Goal: Find contact information: Find contact information

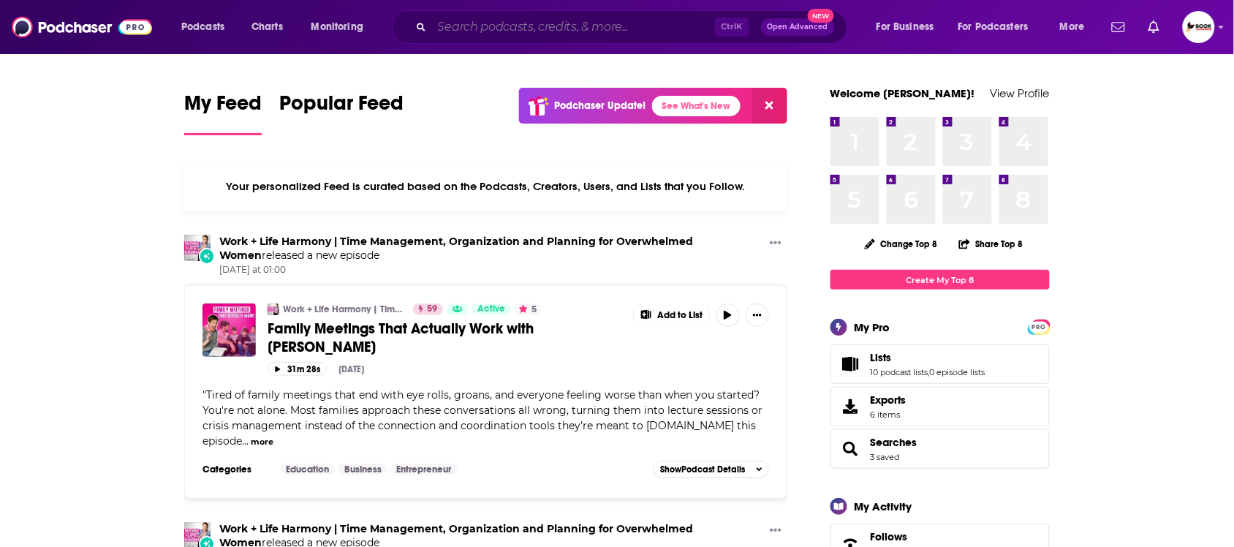
click at [508, 27] on input "Search podcasts, credits, & more..." at bounding box center [573, 26] width 283 height 23
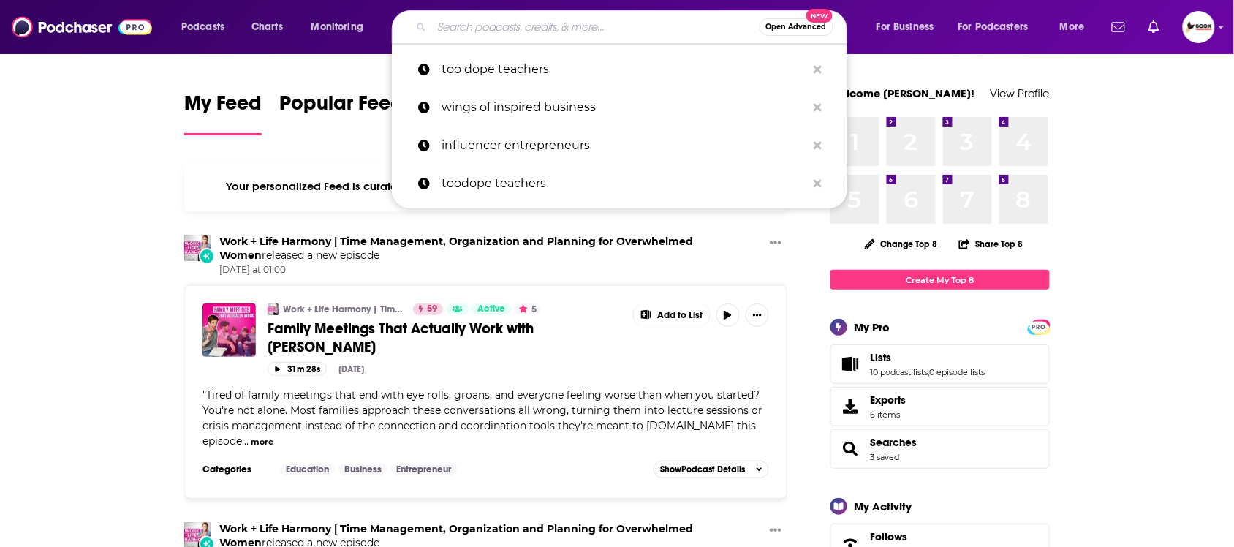
paste input "grief"
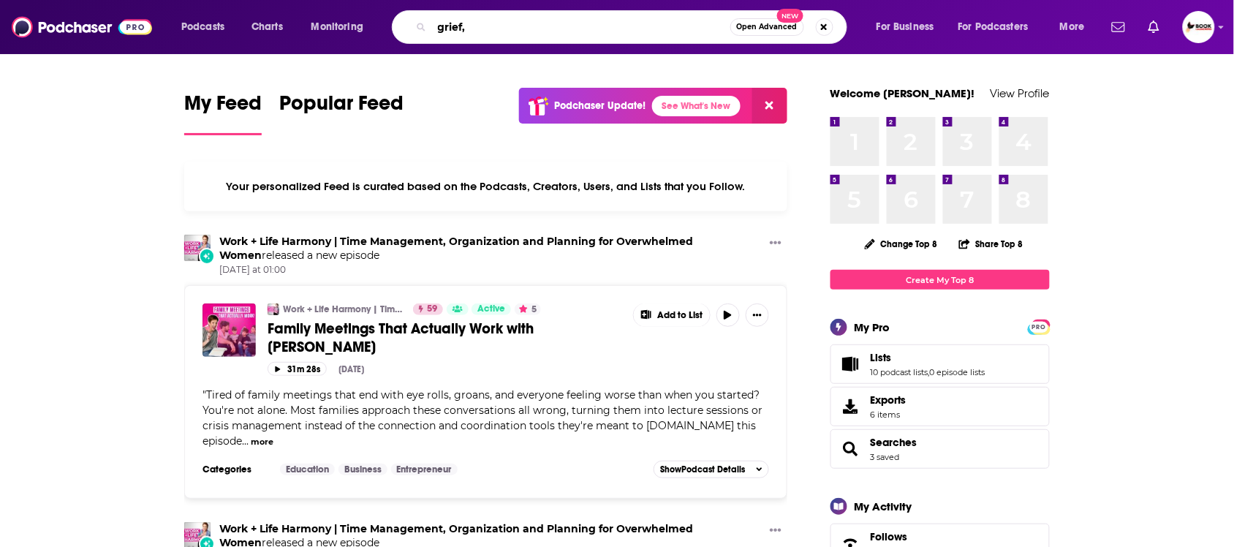
click at [532, 29] on input "grief," at bounding box center [581, 26] width 298 height 23
paste input "resilience"
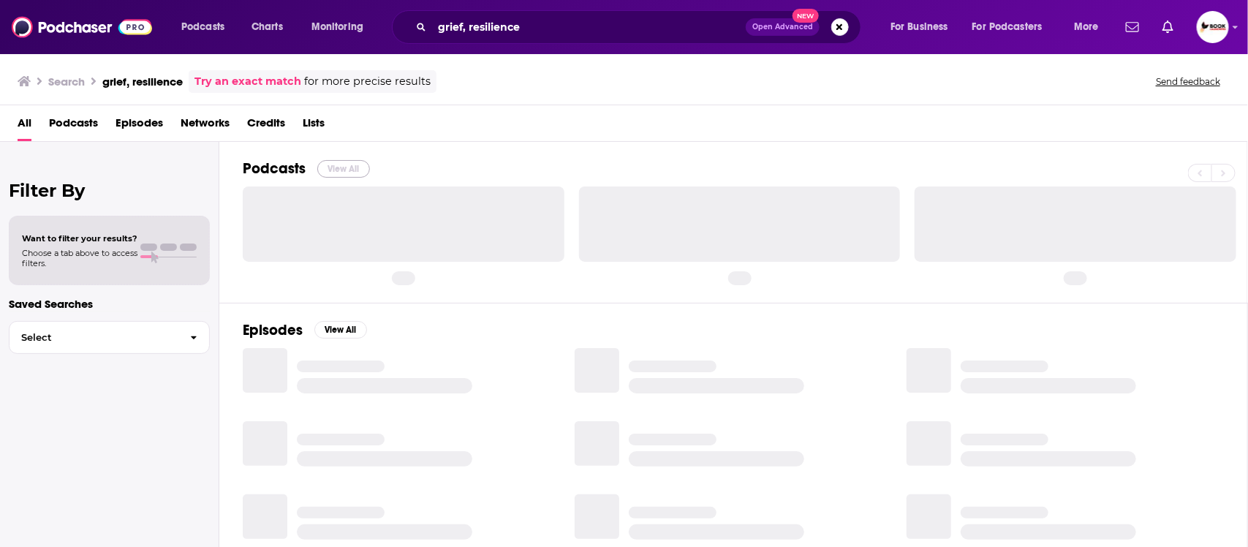
click at [347, 170] on button "View All" at bounding box center [343, 169] width 53 height 18
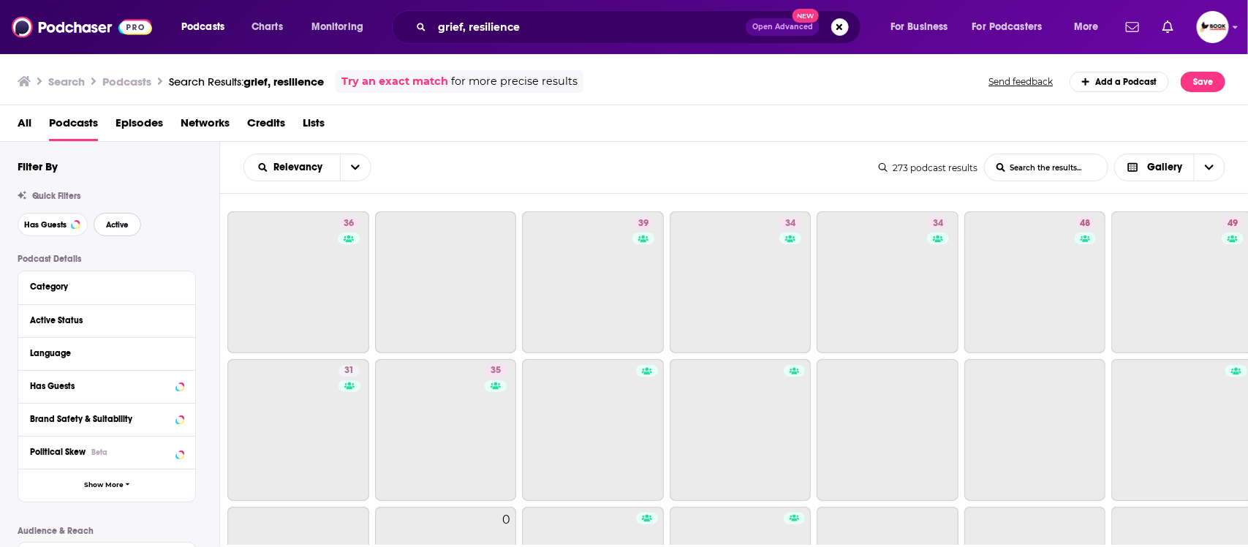
click at [133, 227] on button "Active" at bounding box center [118, 224] width 48 height 23
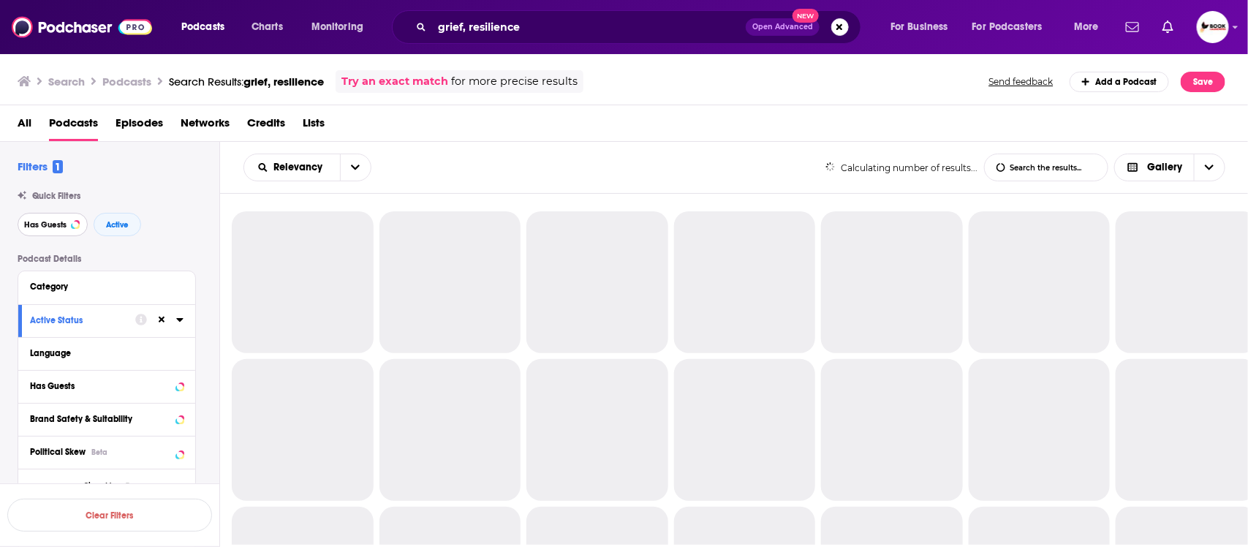
click at [56, 230] on button "Has Guests" at bounding box center [53, 224] width 70 height 23
click at [114, 224] on span "Active" at bounding box center [117, 225] width 23 height 8
click at [48, 224] on span "Has Guests" at bounding box center [45, 225] width 42 height 8
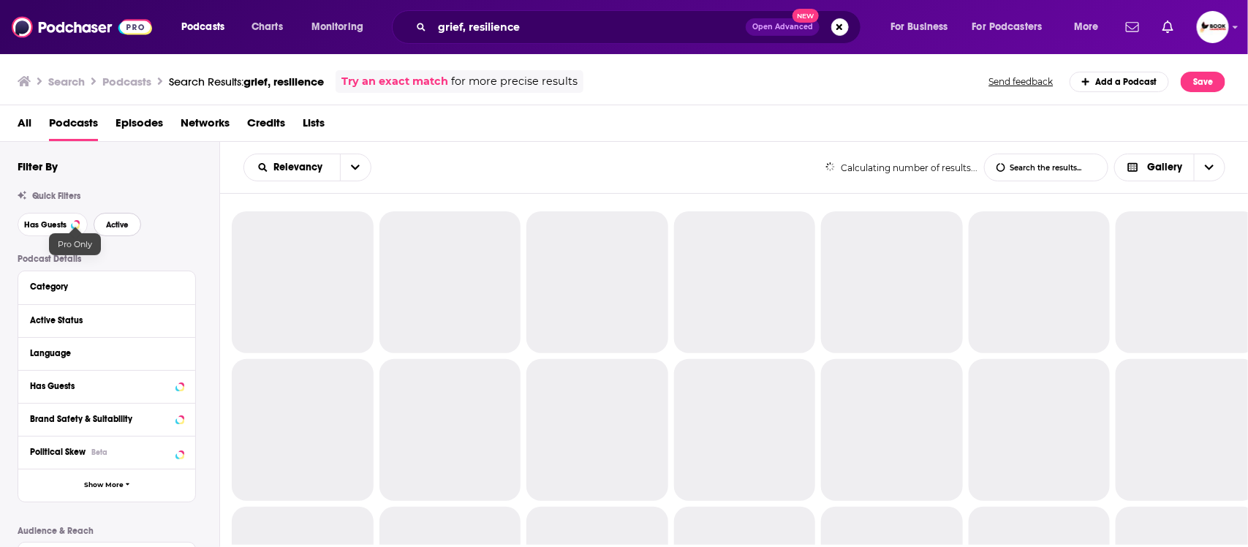
click at [103, 224] on button "Active" at bounding box center [118, 224] width 48 height 23
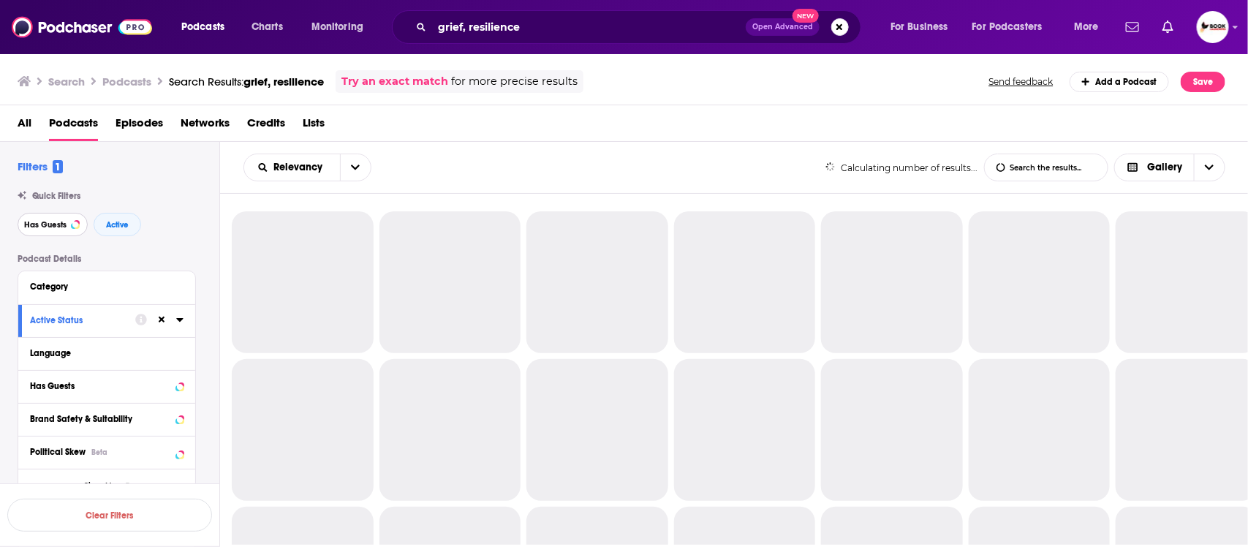
click at [49, 224] on span "Has Guests" at bounding box center [45, 225] width 42 height 8
click at [121, 227] on span "Active" at bounding box center [117, 225] width 23 height 8
click at [111, 227] on span "Active" at bounding box center [117, 225] width 23 height 8
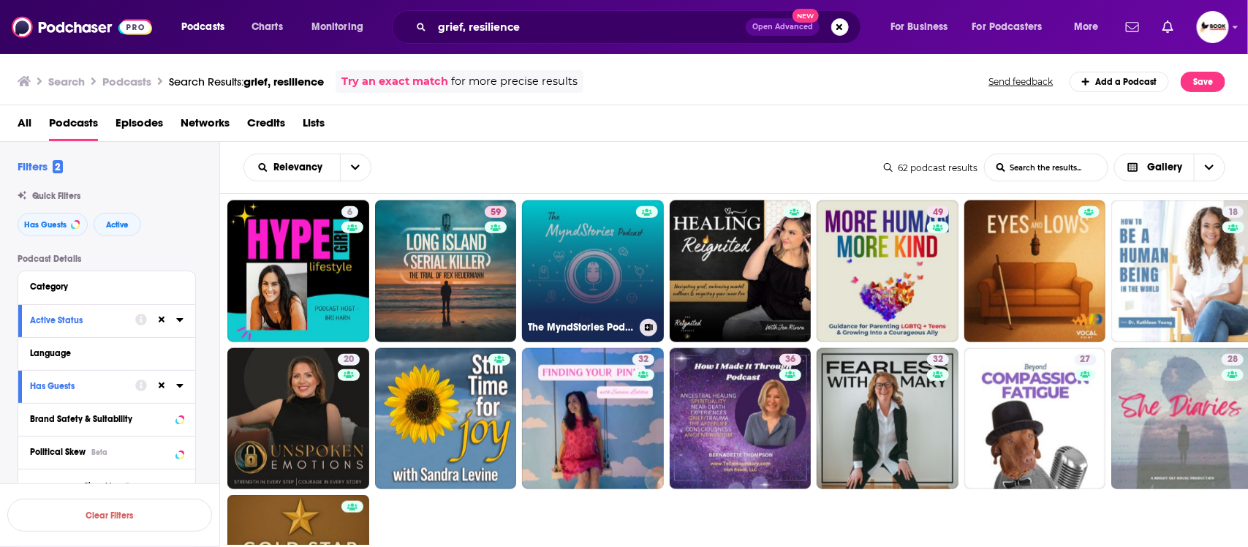
scroll to position [914, 0]
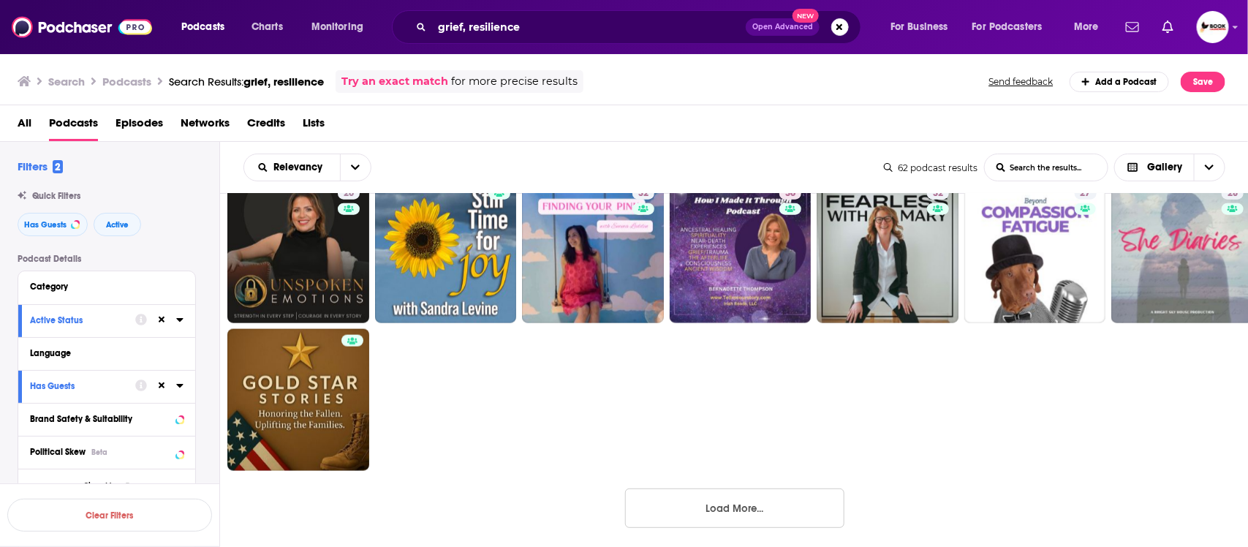
click at [740, 512] on button "Load More..." at bounding box center [734, 507] width 219 height 39
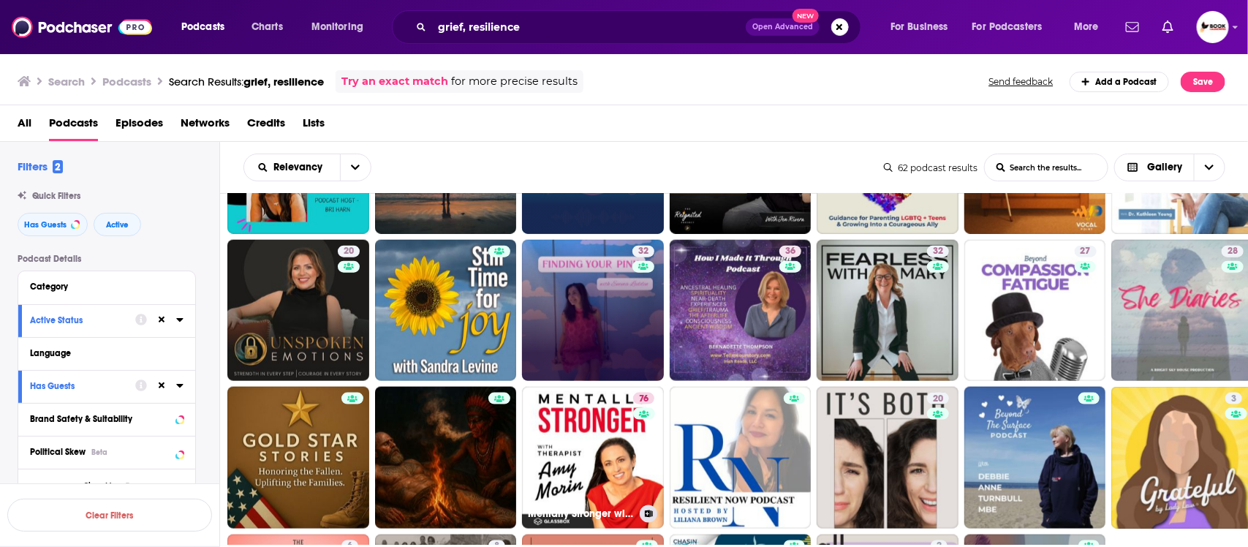
scroll to position [792, 0]
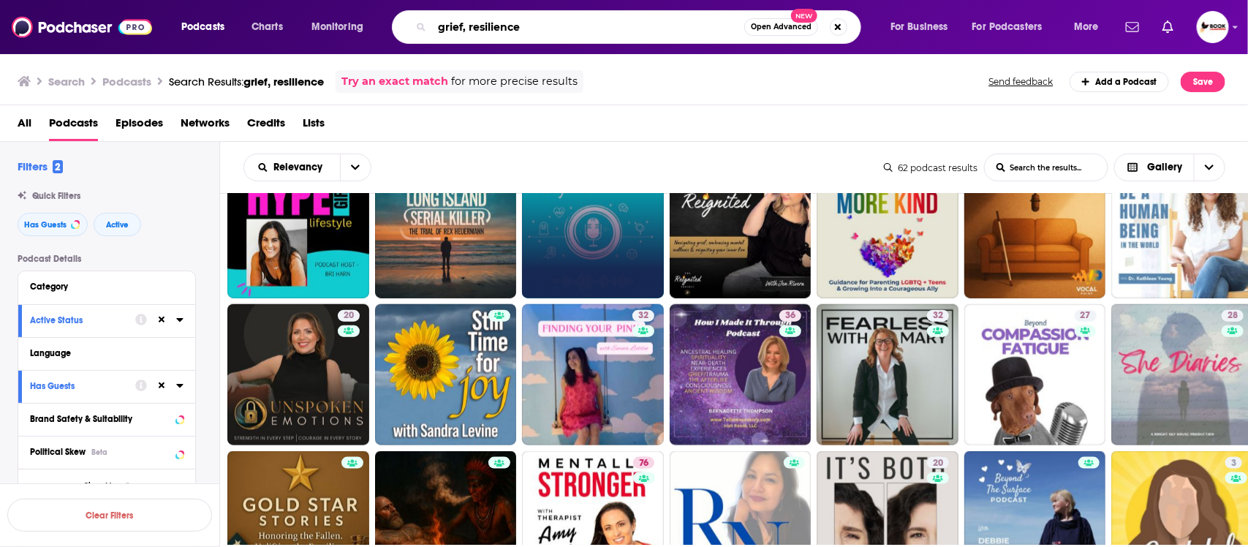
drag, startPoint x: 473, startPoint y: 24, endPoint x: 649, endPoint y: 26, distance: 175.5
click at [649, 26] on input "grief, resilience" at bounding box center [588, 26] width 312 height 23
type input "grief, loss"
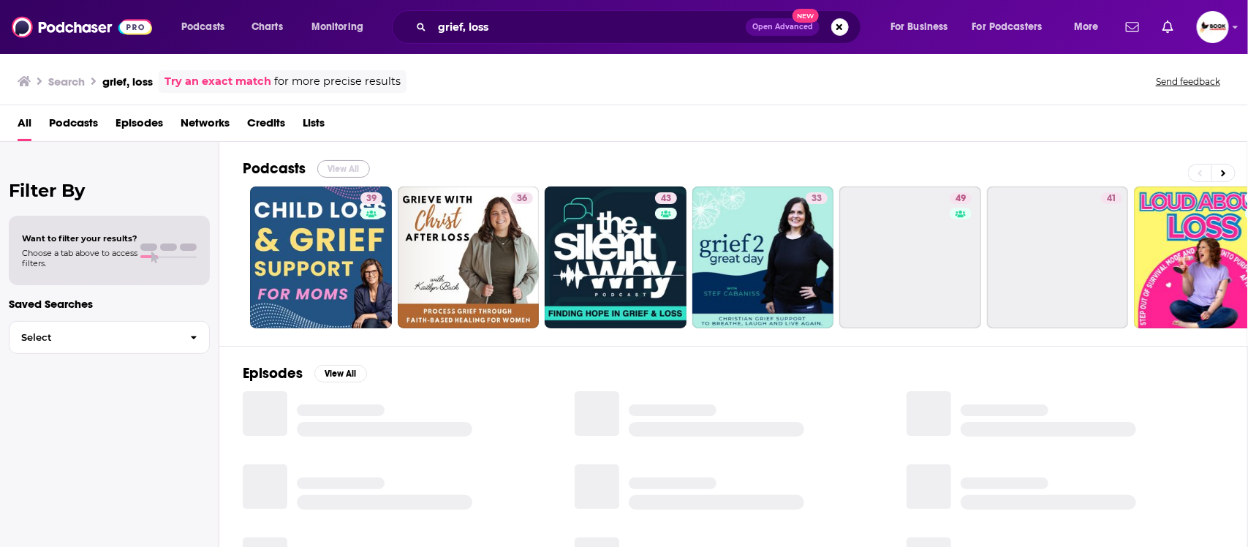
click at [351, 165] on button "View All" at bounding box center [343, 169] width 53 height 18
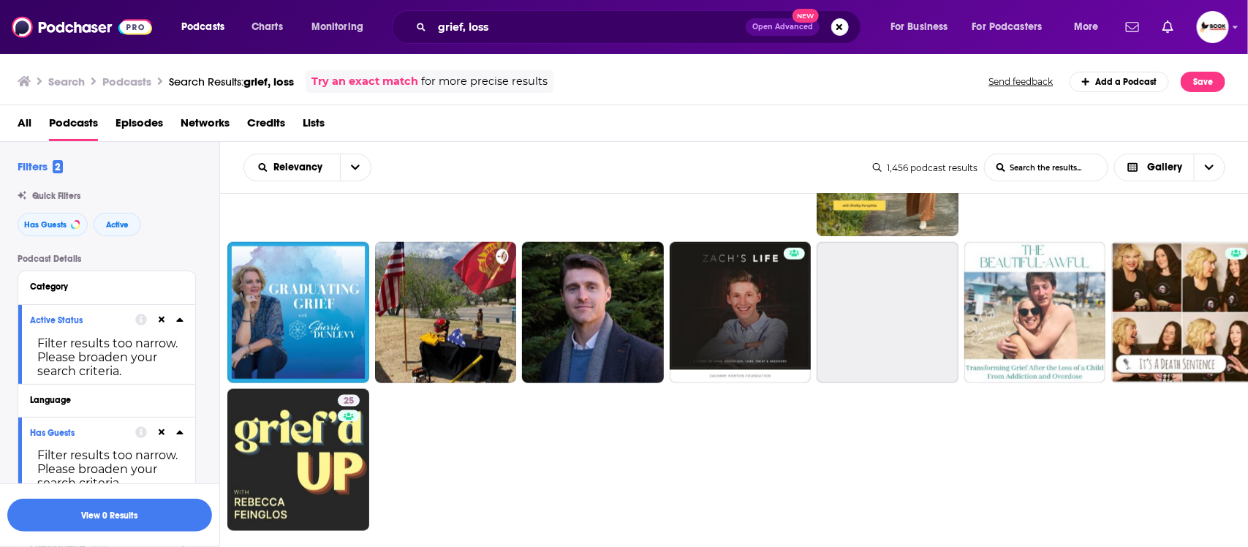
scroll to position [823, 0]
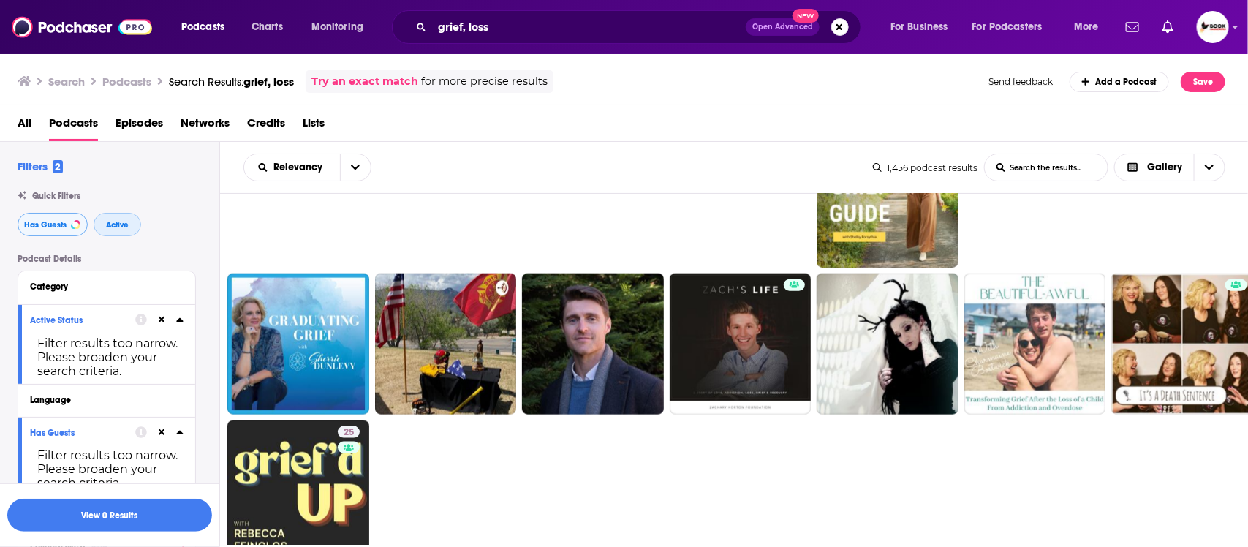
drag, startPoint x: 119, startPoint y: 229, endPoint x: 53, endPoint y: 229, distance: 65.8
click at [119, 229] on span "Active" at bounding box center [117, 225] width 23 height 8
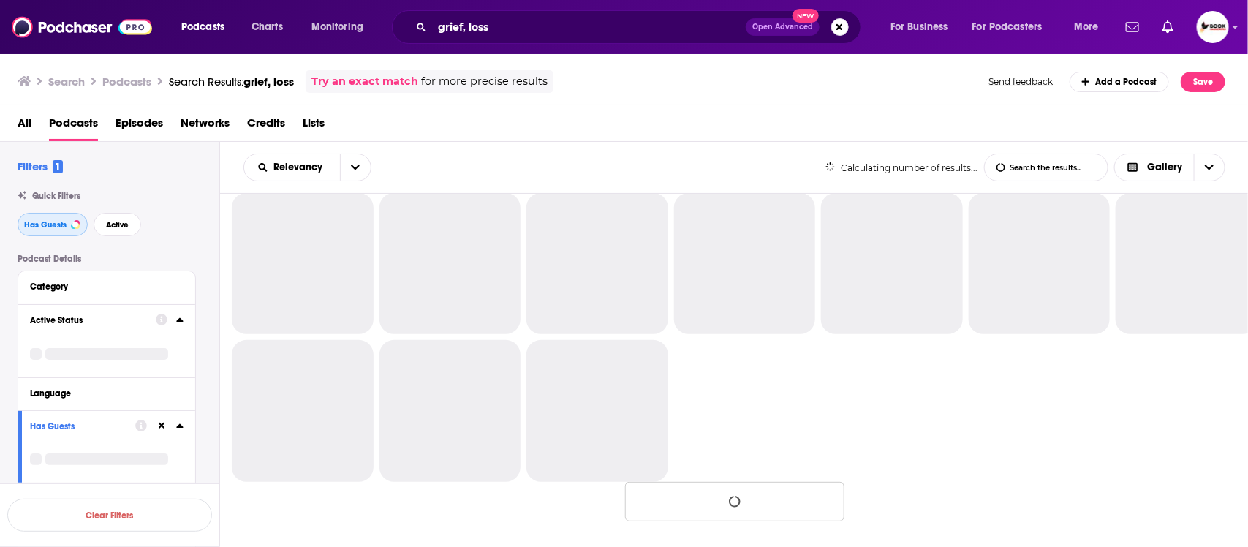
scroll to position [312, 0]
click at [53, 229] on span "Has Guests" at bounding box center [45, 225] width 42 height 8
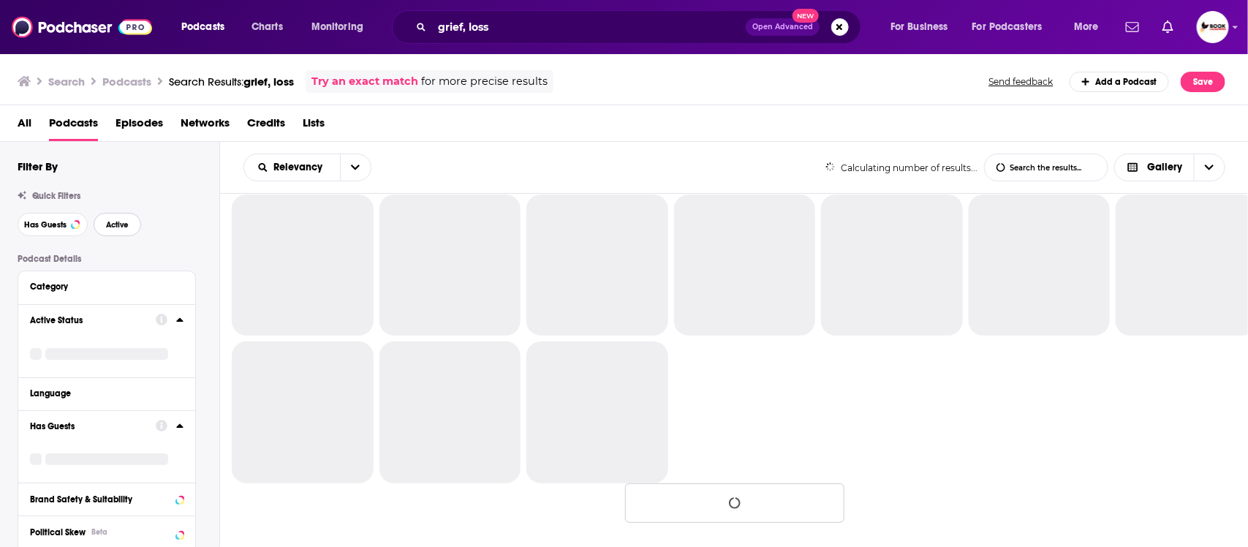
click at [132, 227] on button "Active" at bounding box center [118, 224] width 48 height 23
click at [40, 229] on span "Has Guests" at bounding box center [45, 225] width 42 height 8
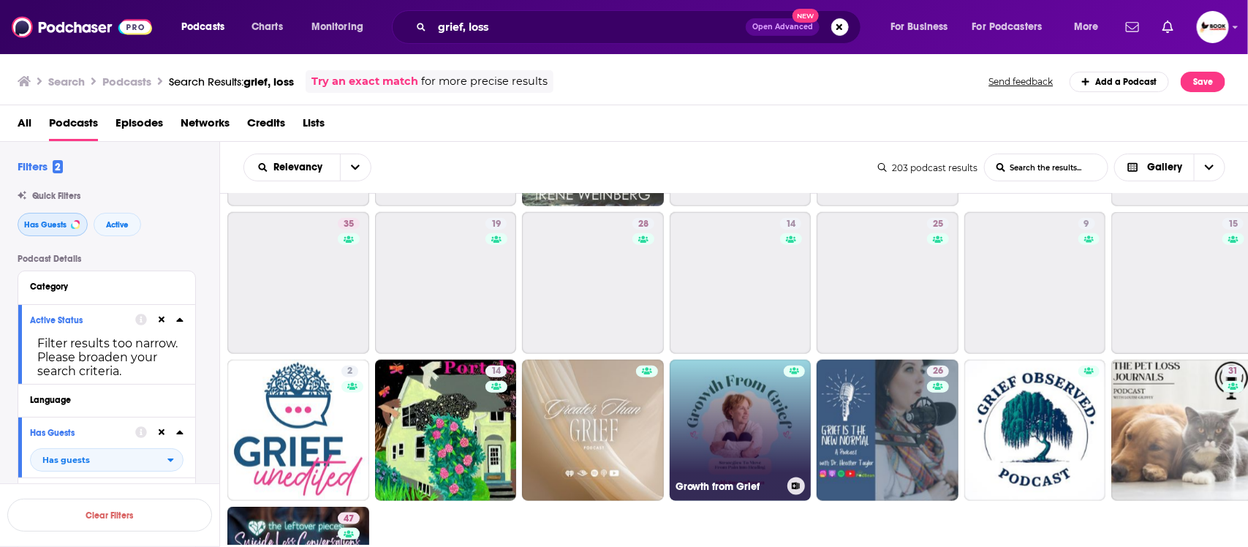
scroll to position [919, 0]
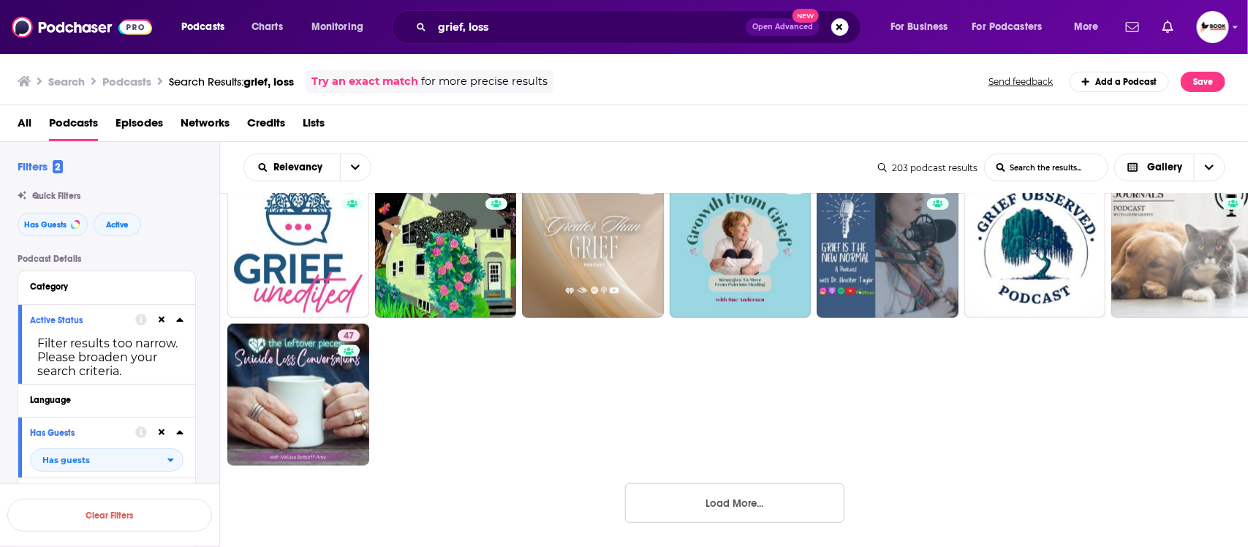
click at [739, 503] on button "Load More..." at bounding box center [734, 502] width 219 height 39
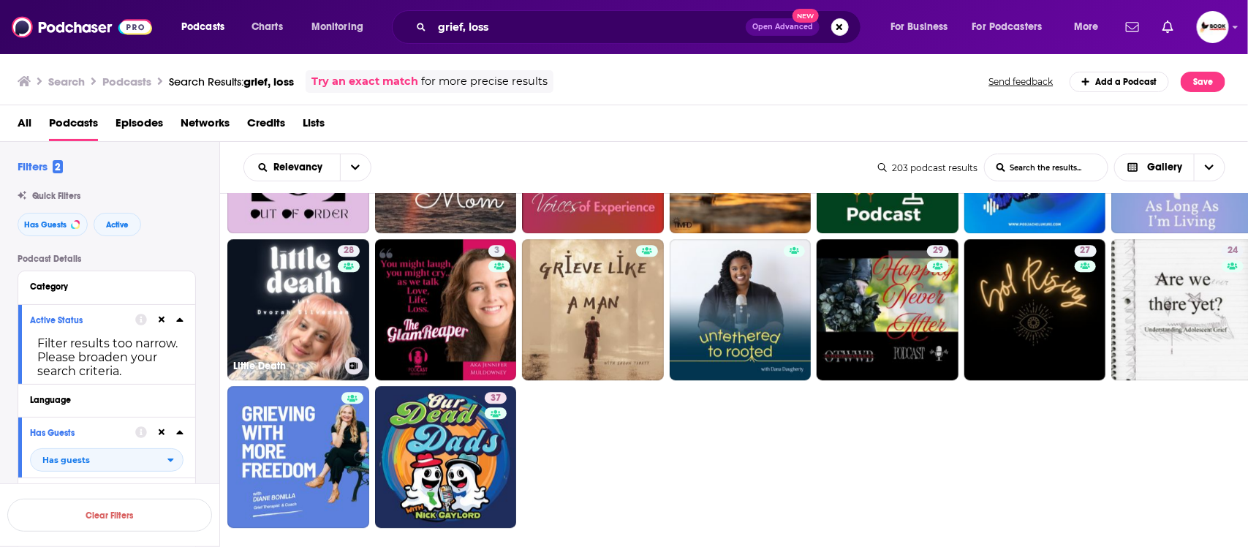
scroll to position [1950, 0]
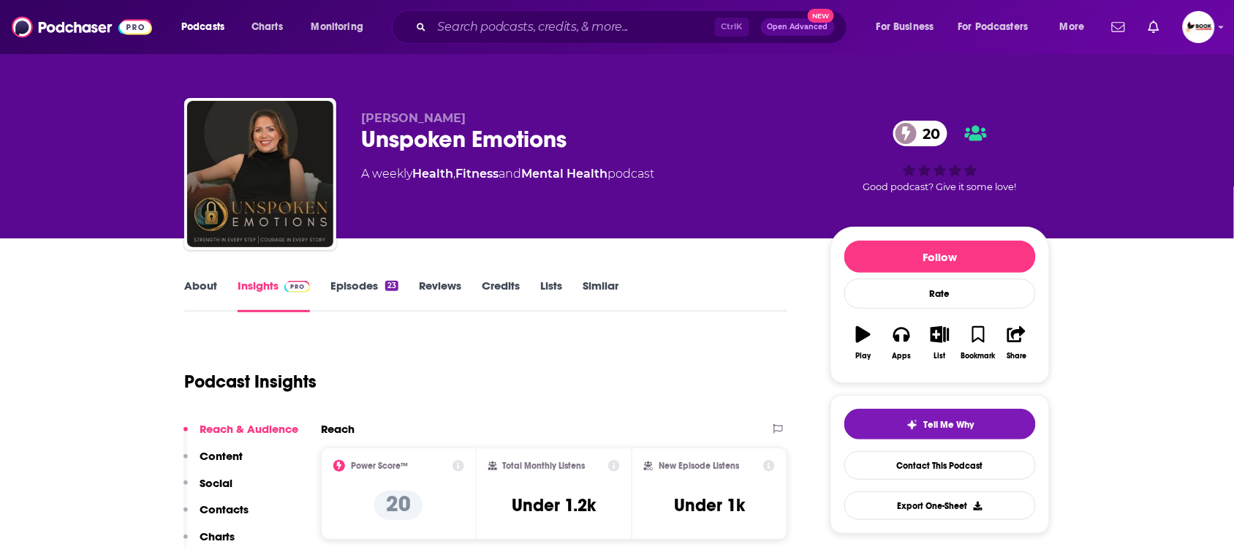
click at [235, 510] on p "Contacts" at bounding box center [224, 509] width 49 height 14
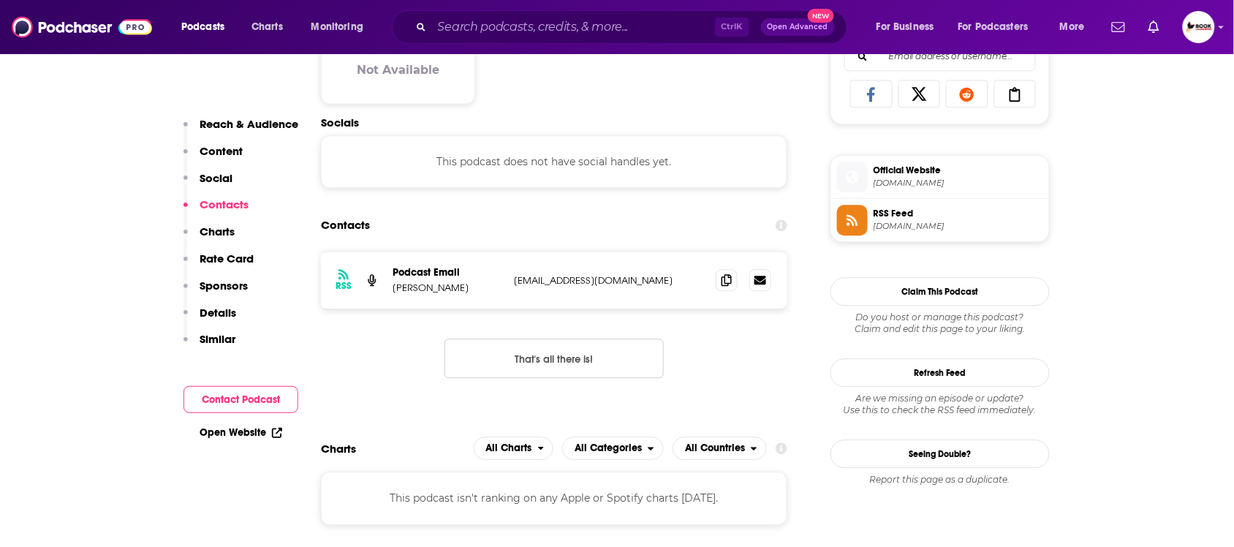
scroll to position [981, 0]
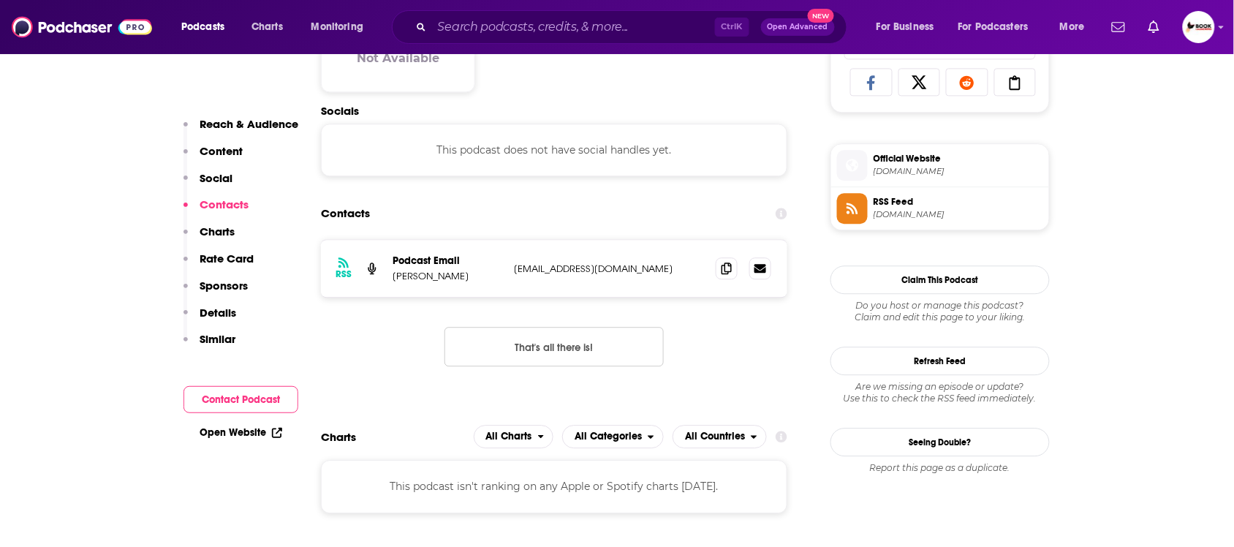
click at [249, 128] on p "Reach & Audience" at bounding box center [249, 124] width 99 height 14
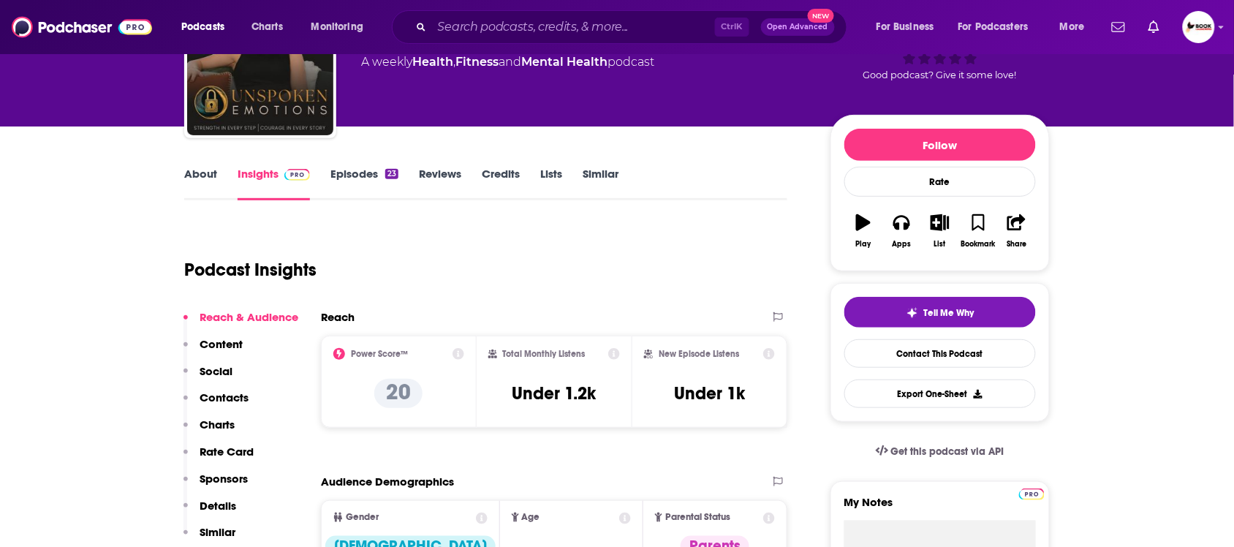
scroll to position [0, 0]
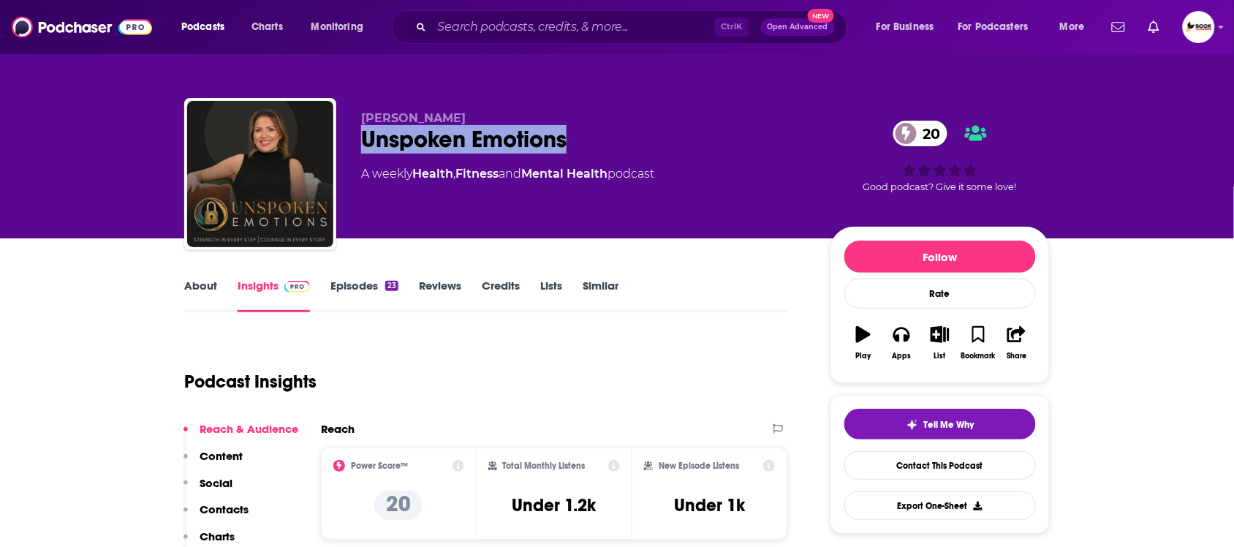
drag, startPoint x: 360, startPoint y: 141, endPoint x: 658, endPoint y: 141, distance: 298.3
click at [658, 141] on div "Rachel Elimelech Unspoken Emotions 20 A weekly Health , Fitness and Mental Heal…" at bounding box center [617, 177] width 866 height 158
copy h2 "Unspoken Emotions"
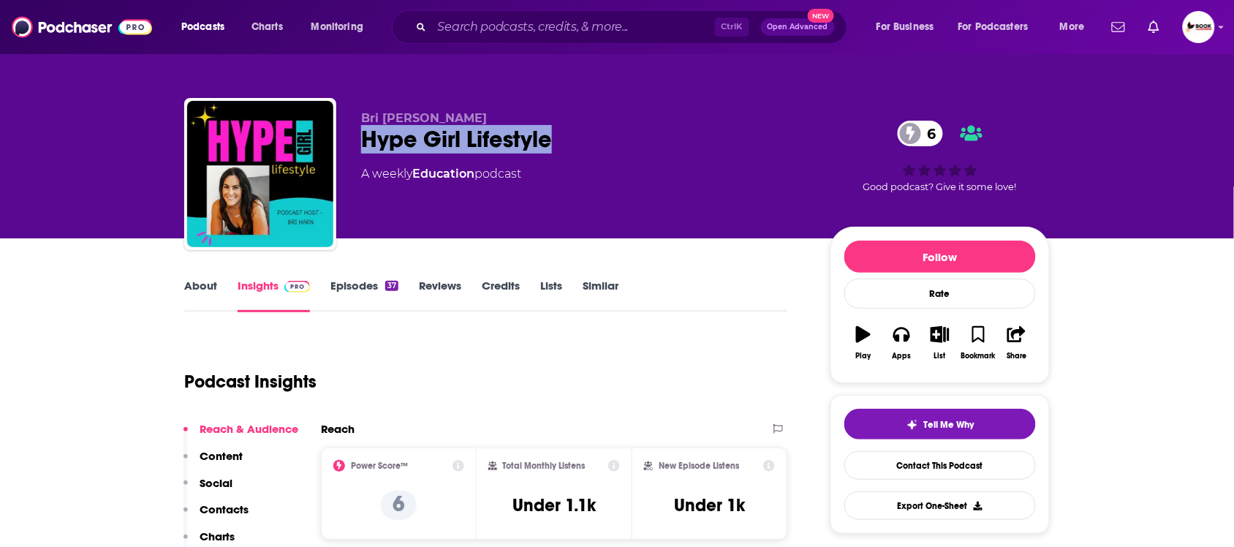
drag, startPoint x: 363, startPoint y: 141, endPoint x: 598, endPoint y: 141, distance: 234.7
click at [598, 141] on div "Hype Girl Lifestyle 6" at bounding box center [584, 139] width 446 height 29
click at [192, 282] on link "About" at bounding box center [200, 296] width 33 height 34
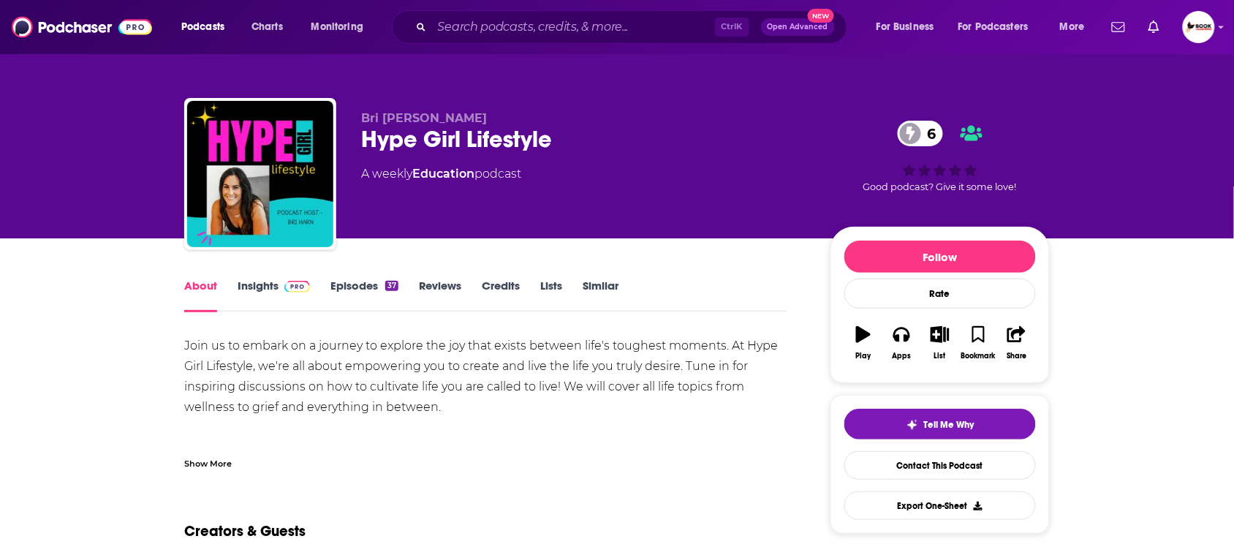
click at [209, 459] on div "Show More" at bounding box center [208, 463] width 48 height 14
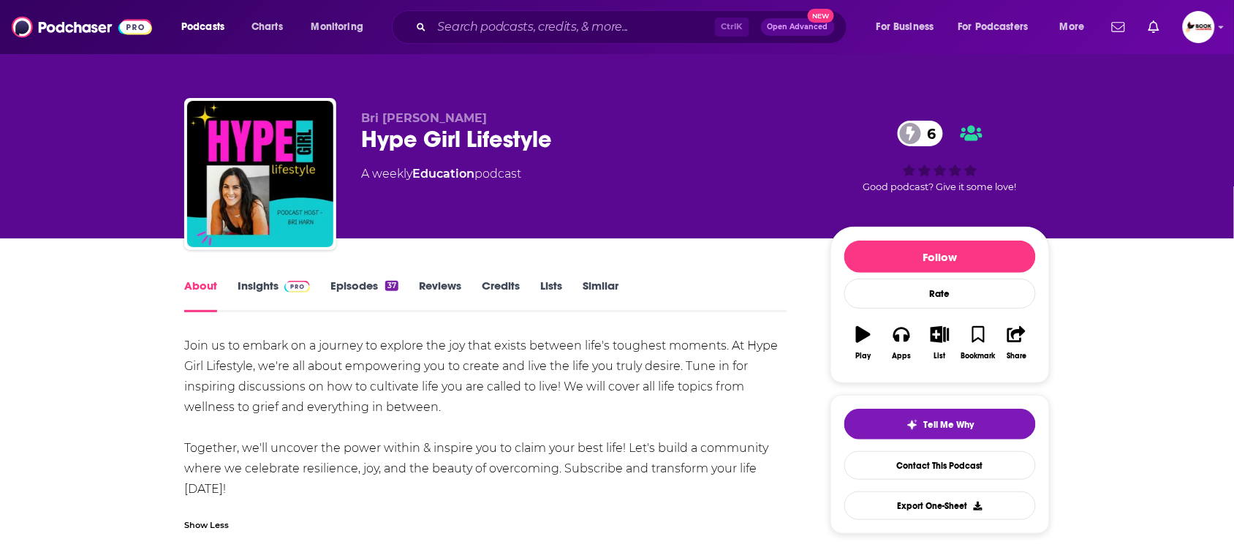
click at [268, 290] on link "Insights" at bounding box center [274, 296] width 72 height 34
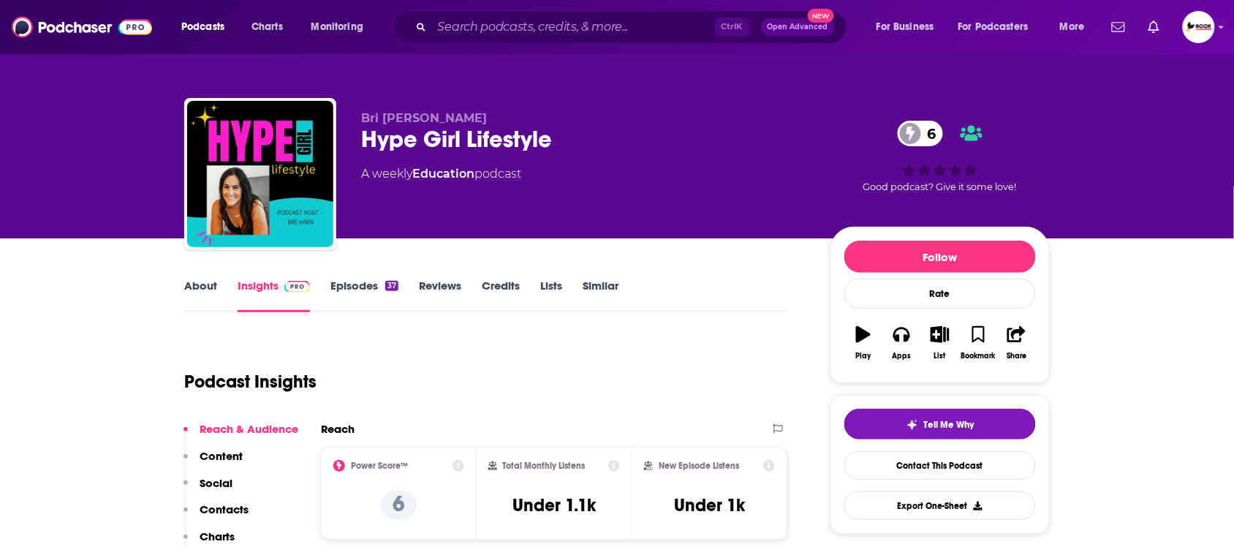
click at [224, 509] on p "Contacts" at bounding box center [224, 509] width 49 height 14
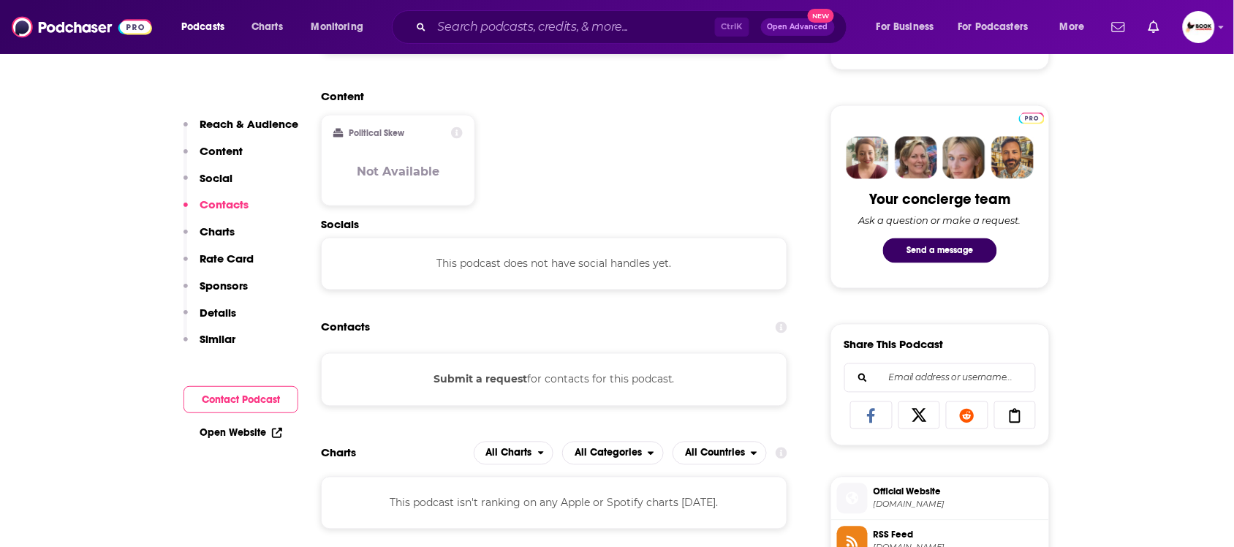
scroll to position [761, 0]
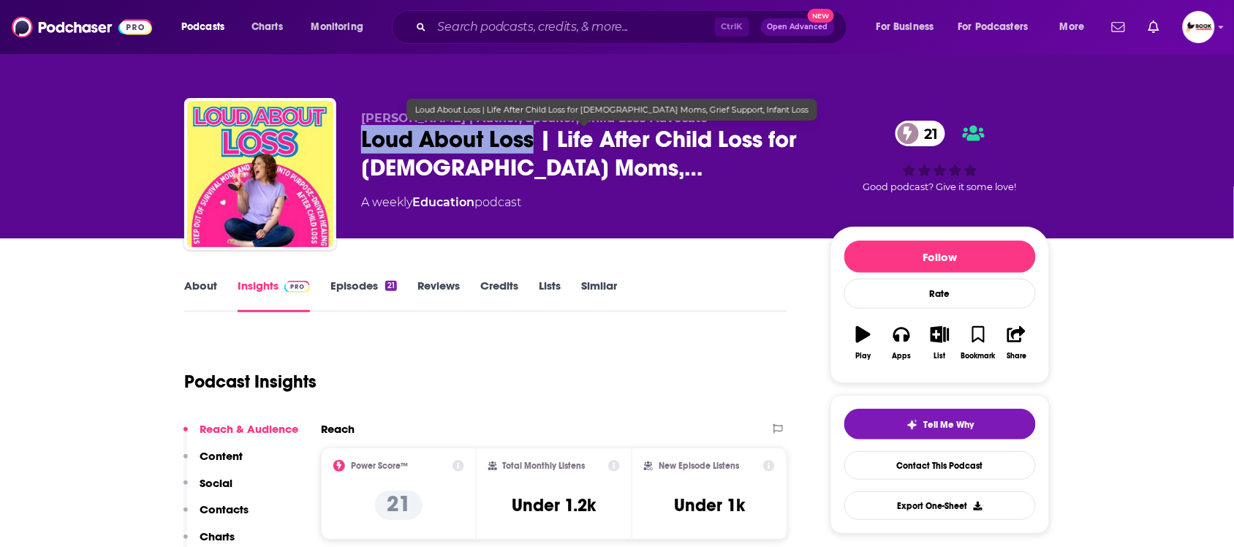
drag, startPoint x: 359, startPoint y: 146, endPoint x: 535, endPoint y: 145, distance: 176.2
click at [535, 145] on div "Becky Hunt | Author, Speaker, Child Loss Advocate Loud About Loss | Life After …" at bounding box center [617, 177] width 866 height 158
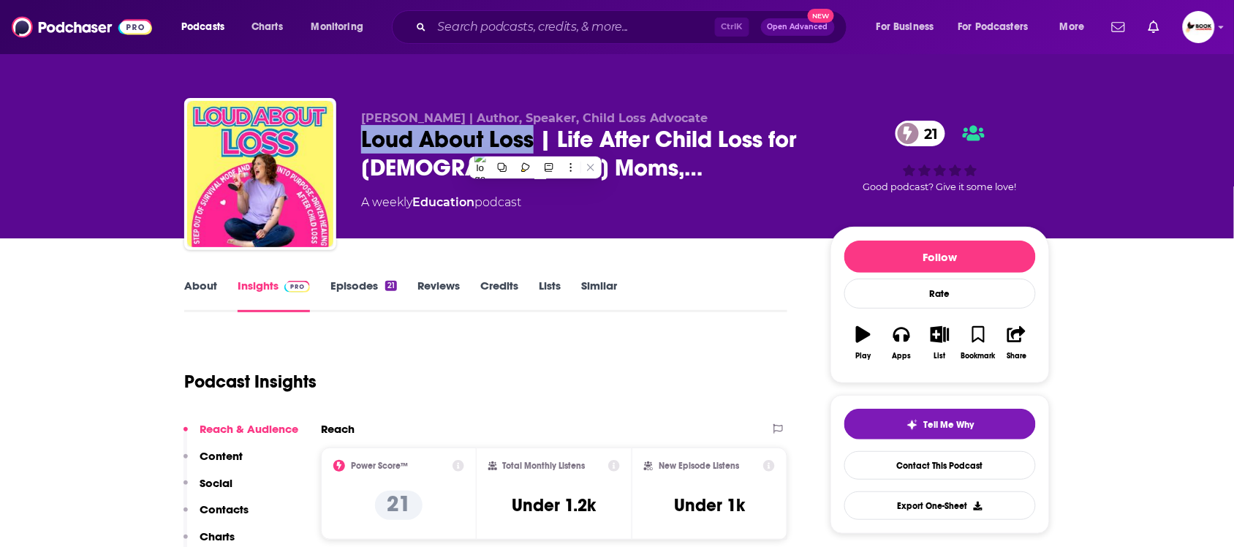
click at [235, 514] on p "Contacts" at bounding box center [224, 509] width 49 height 14
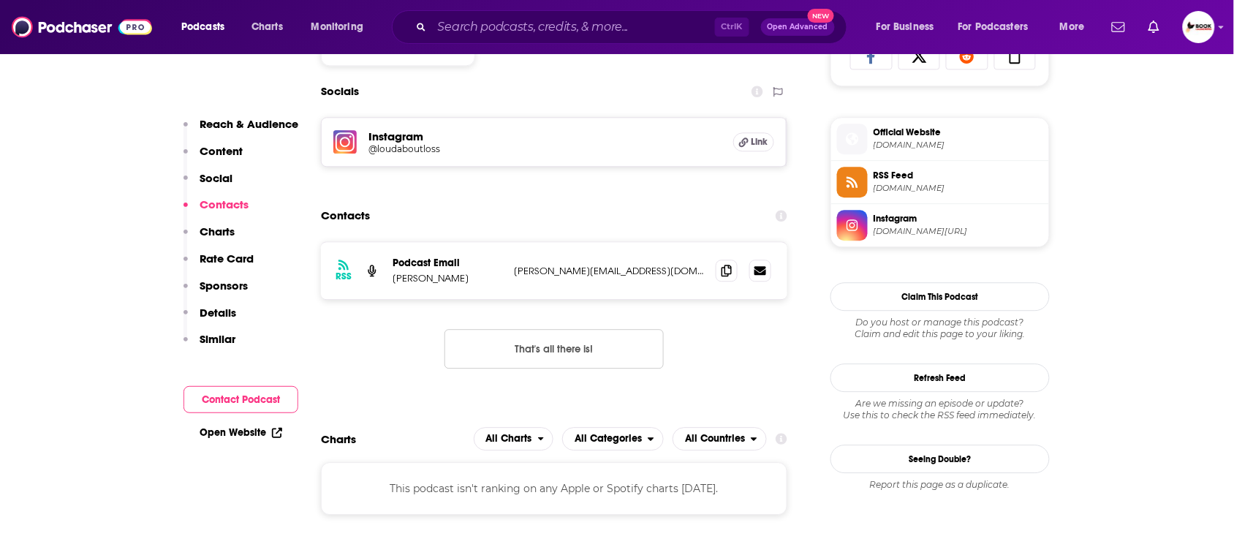
scroll to position [1008, 0]
click at [244, 121] on p "Reach & Audience" at bounding box center [249, 124] width 99 height 14
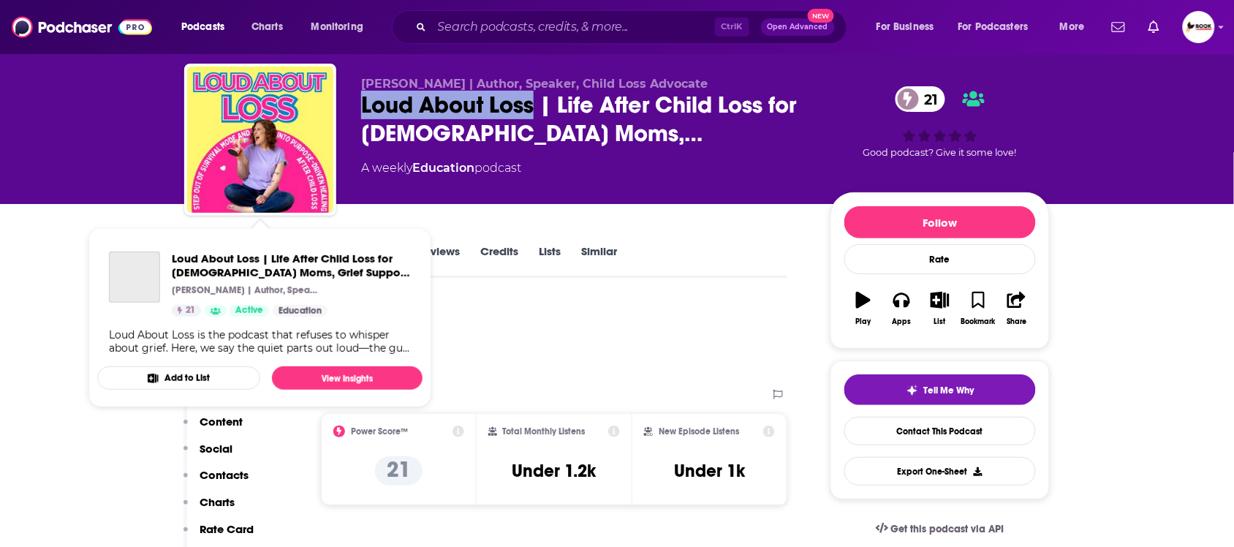
scroll to position [0, 0]
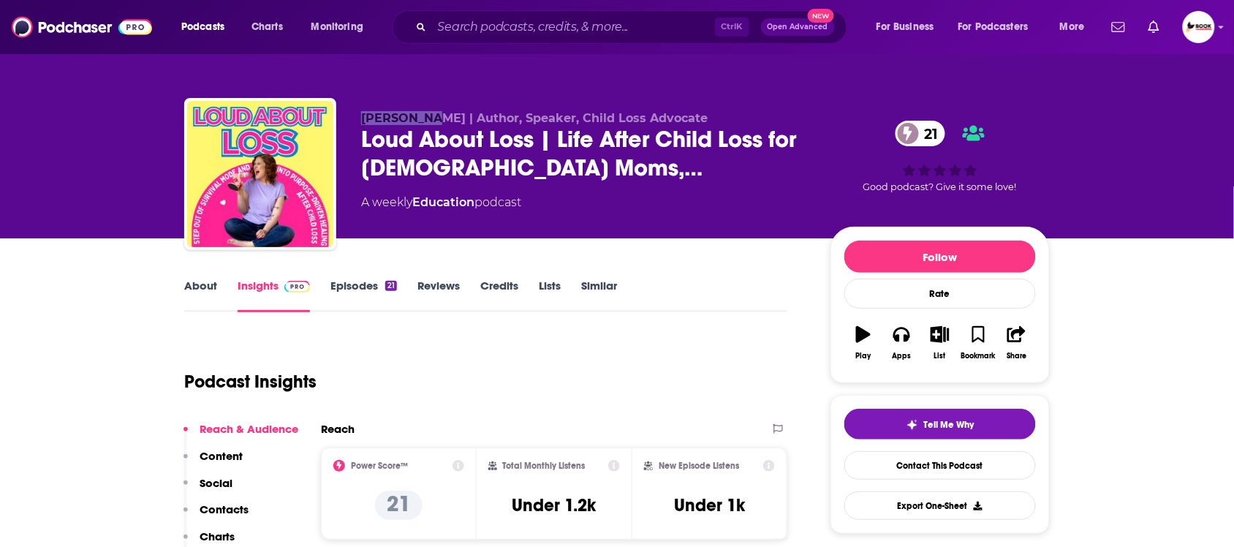
drag, startPoint x: 349, startPoint y: 117, endPoint x: 433, endPoint y: 111, distance: 84.3
click at [433, 111] on div "Becky Hunt | Author, Speaker, Child Loss Advocate Loud About Loss | Life After …" at bounding box center [617, 177] width 866 height 158
copy span "Becky Hunt"
click at [224, 505] on p "Contacts" at bounding box center [224, 509] width 49 height 14
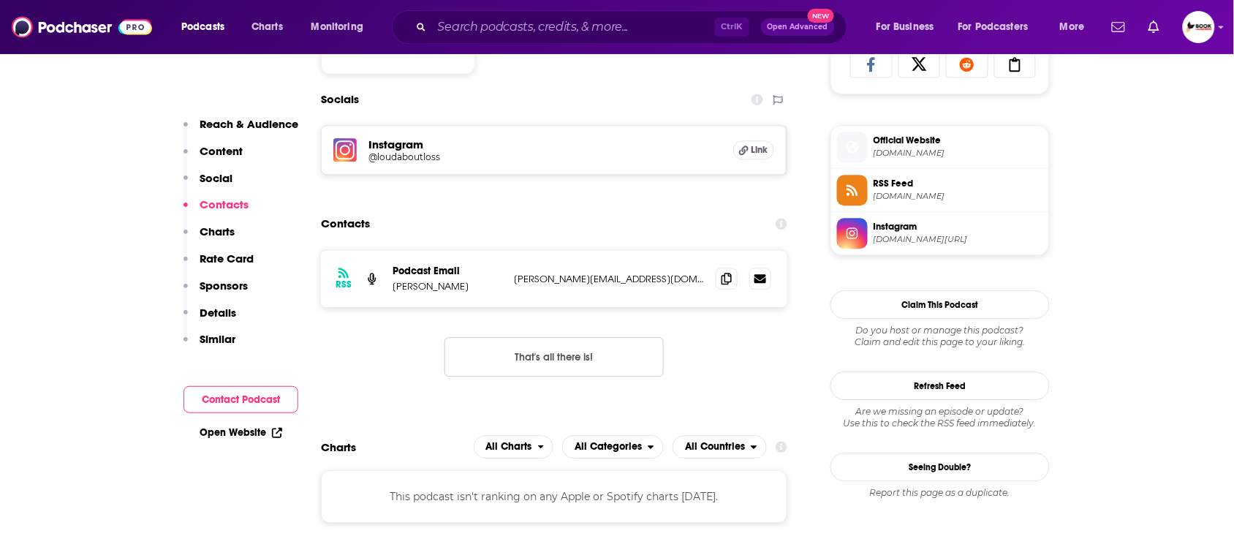
scroll to position [1008, 0]
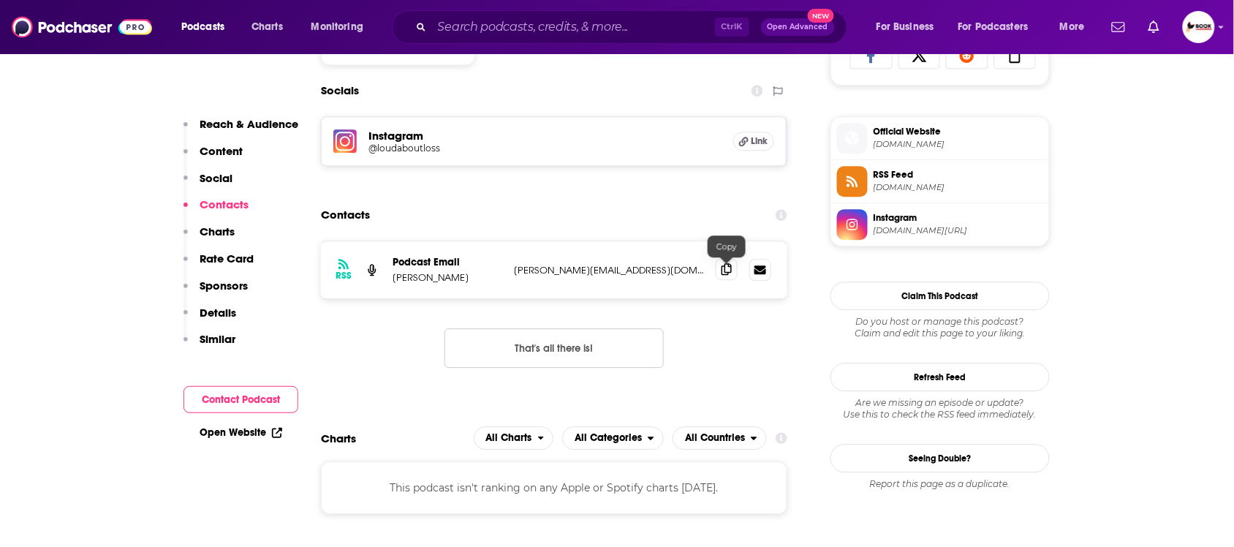
click at [725, 273] on icon at bounding box center [727, 269] width 10 height 12
click at [243, 431] on link "Open Website" at bounding box center [241, 432] width 83 height 12
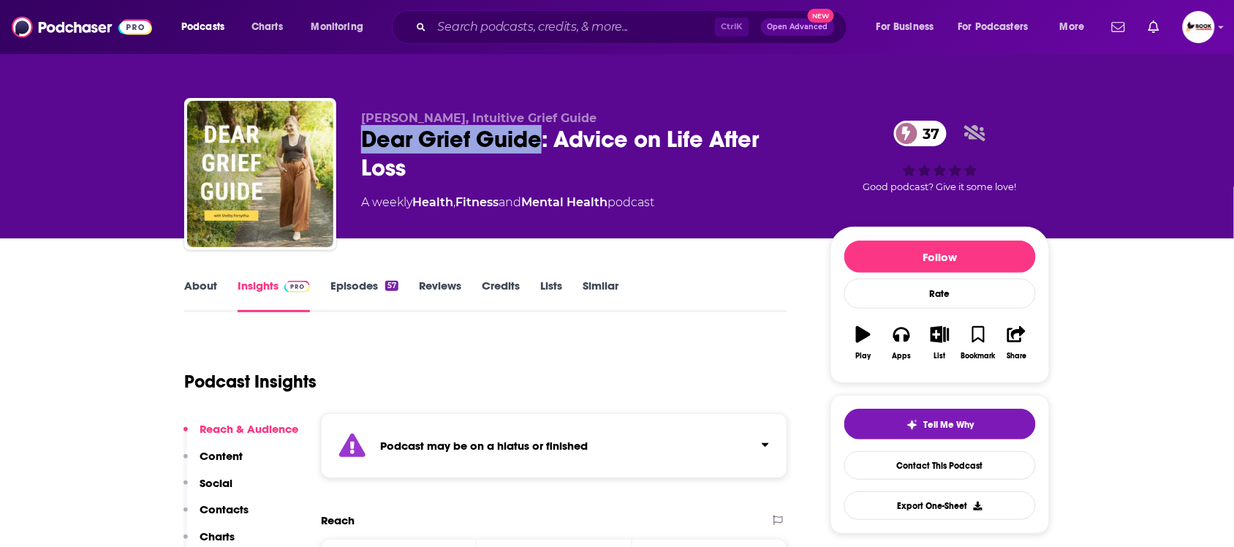
drag, startPoint x: 540, startPoint y: 146, endPoint x: 361, endPoint y: 143, distance: 179.2
click at [361, 143] on div "Dear Grief Guide: Advice on Life After Loss 37" at bounding box center [584, 153] width 446 height 57
copy h2 "Dear Grief Guide"
click at [235, 505] on p "Contacts" at bounding box center [224, 509] width 49 height 14
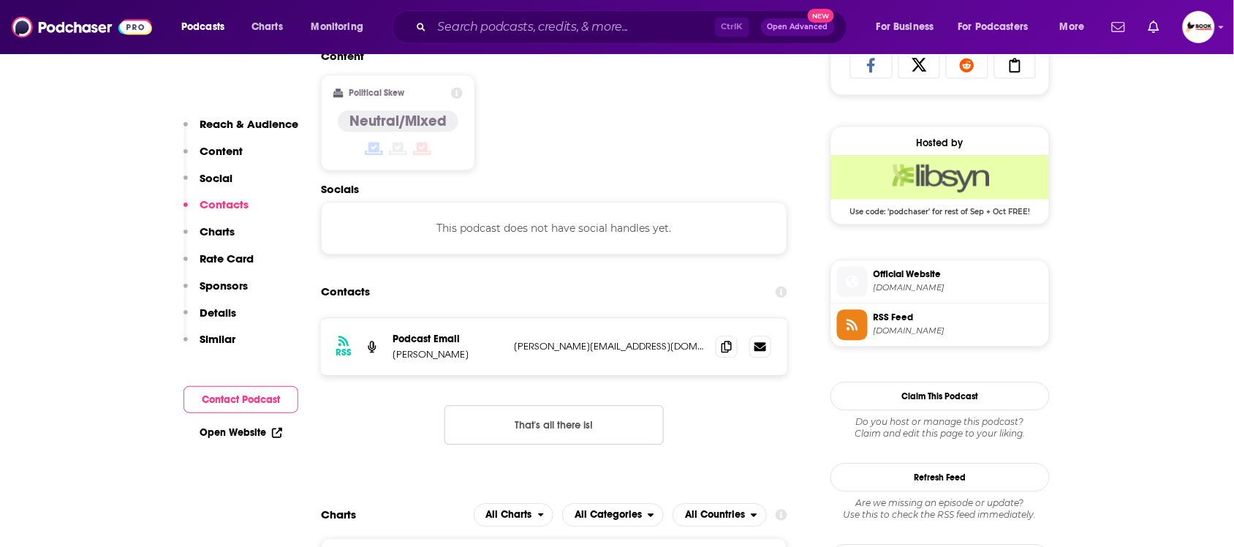
scroll to position [1075, 0]
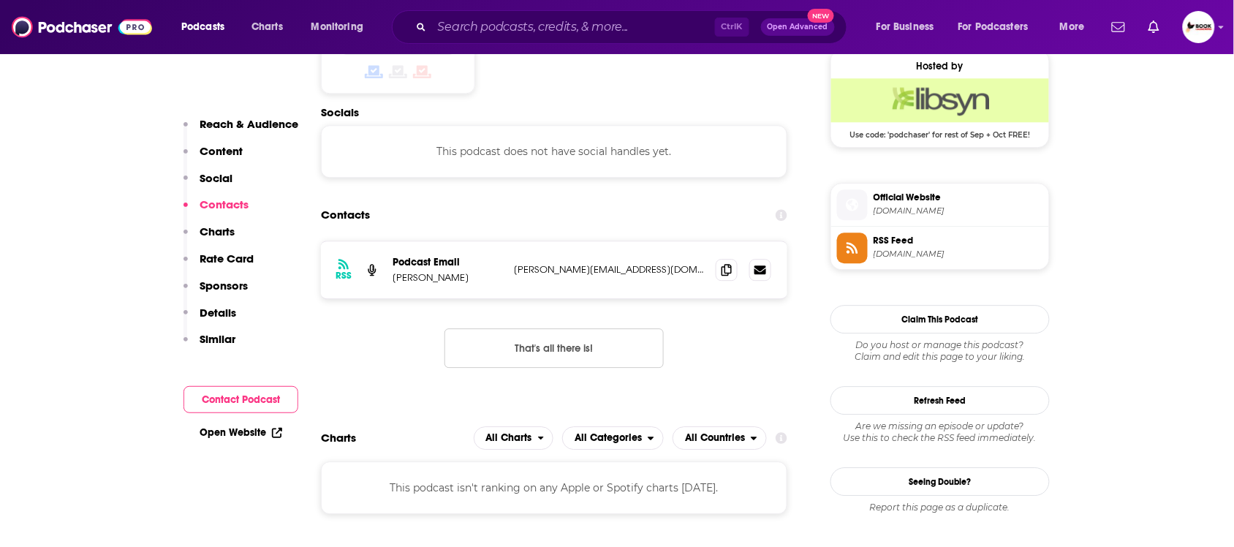
click at [247, 128] on p "Reach & Audience" at bounding box center [249, 124] width 99 height 14
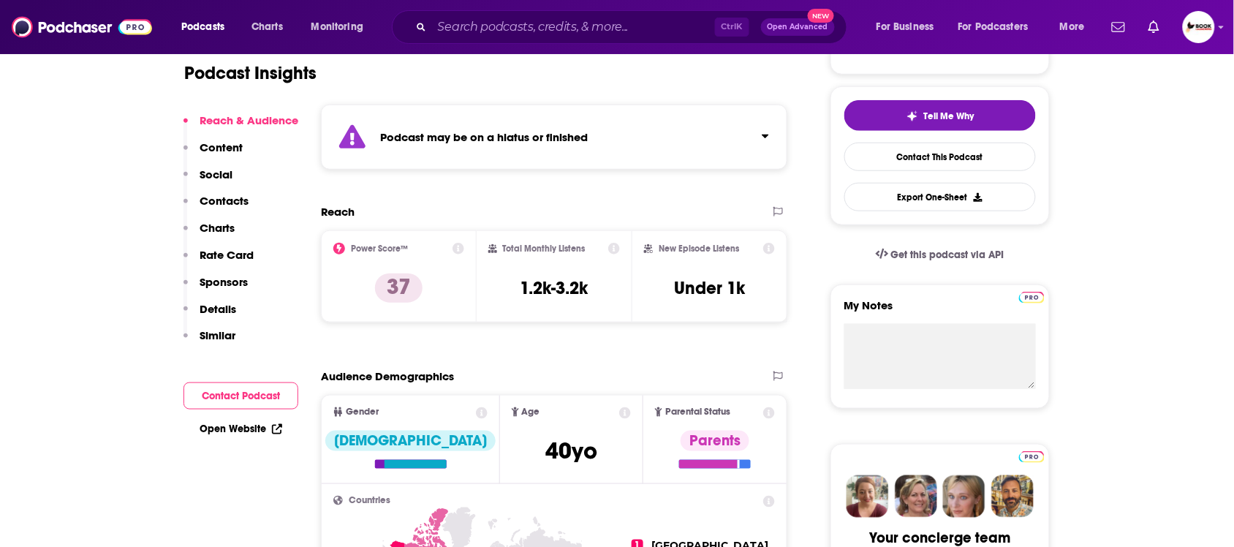
scroll to position [0, 0]
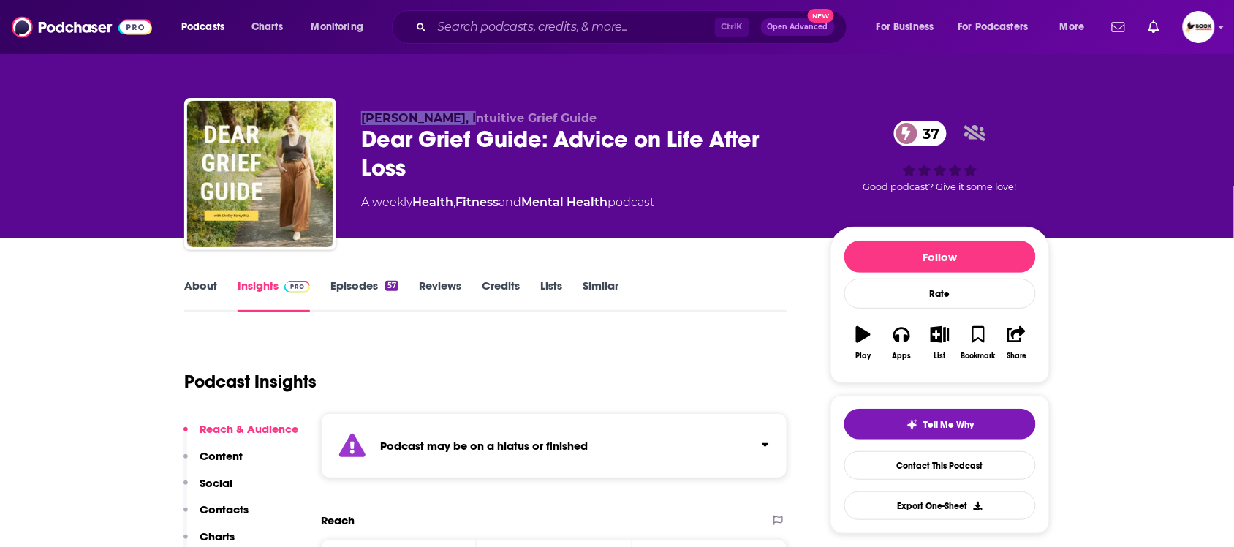
drag, startPoint x: 359, startPoint y: 113, endPoint x: 461, endPoint y: 113, distance: 102.4
click at [461, 113] on div "Shelby Forsythia, Intuitive Grief Guide Dear Grief Guide: Advice on Life After …" at bounding box center [617, 177] width 866 height 158
copy span "Shelby Forsythia"
click at [243, 512] on p "Contacts" at bounding box center [224, 509] width 49 height 14
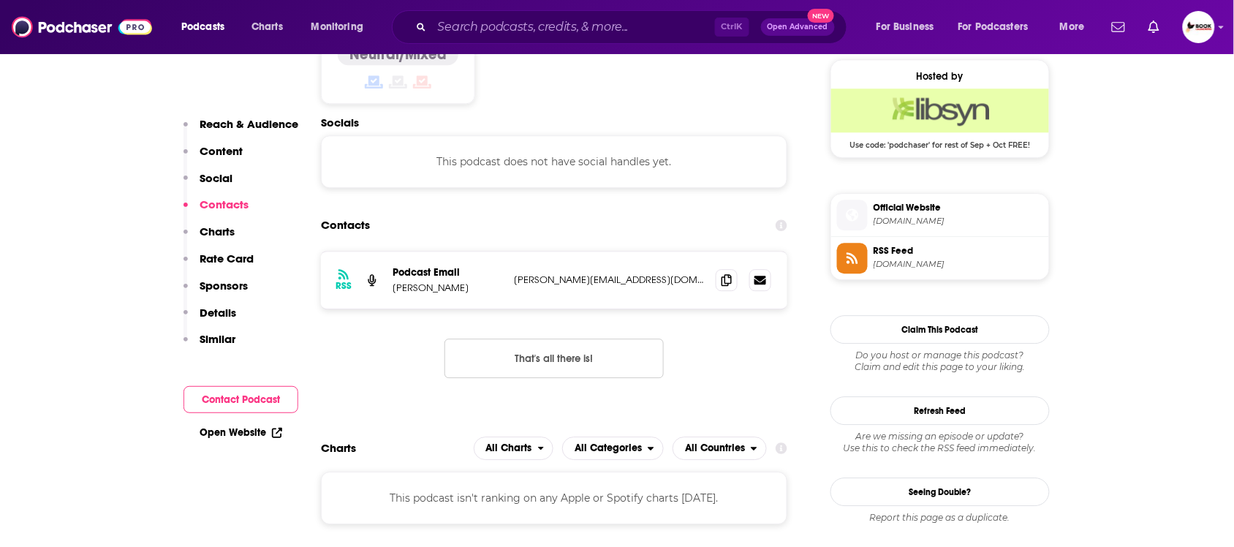
scroll to position [1075, 0]
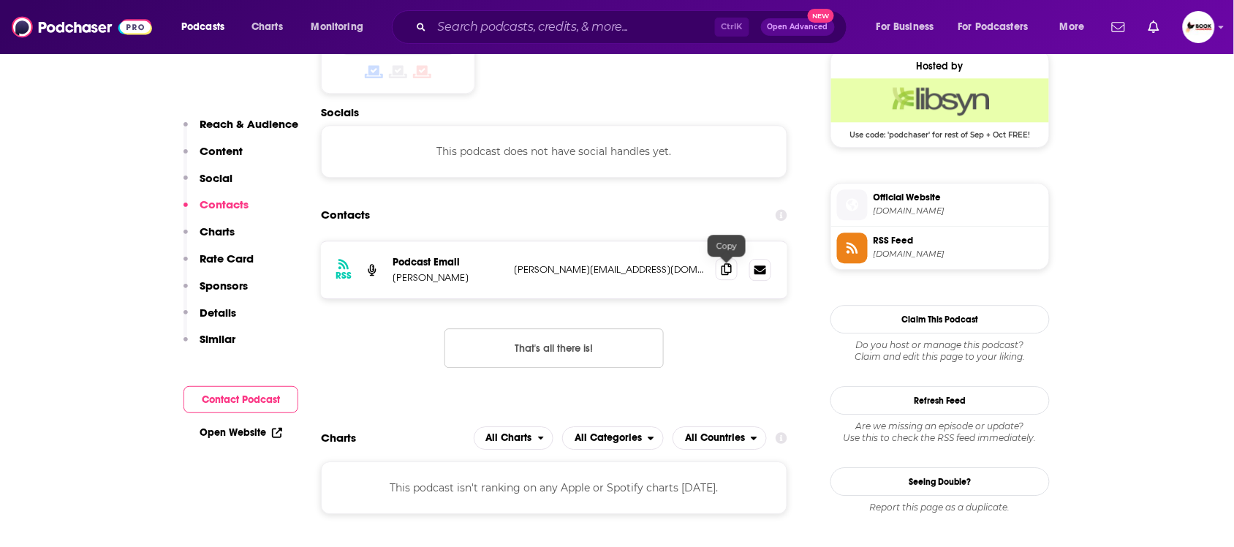
click at [729, 278] on span at bounding box center [727, 269] width 22 height 22
click at [253, 430] on link "Open Website" at bounding box center [241, 432] width 83 height 12
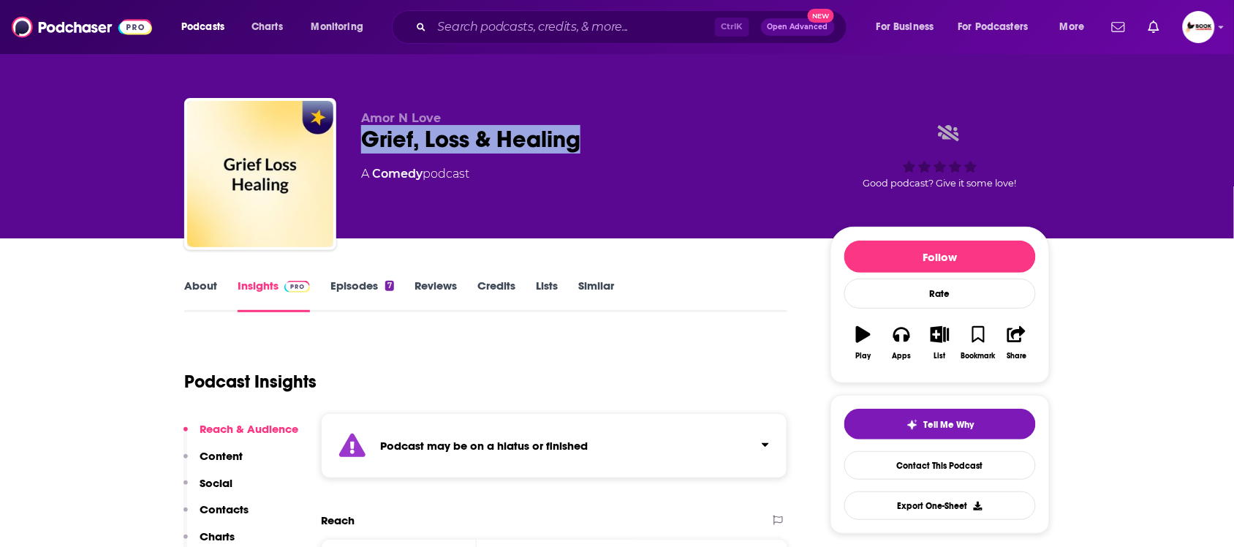
drag, startPoint x: 366, startPoint y: 145, endPoint x: 597, endPoint y: 146, distance: 231.1
click at [597, 146] on div "Grief, Loss & Healing" at bounding box center [584, 139] width 446 height 29
copy h2 "Grief, Loss & Healing"
drag, startPoint x: 234, startPoint y: 507, endPoint x: 241, endPoint y: 502, distance: 8.9
click at [234, 507] on p "Contacts" at bounding box center [224, 509] width 49 height 14
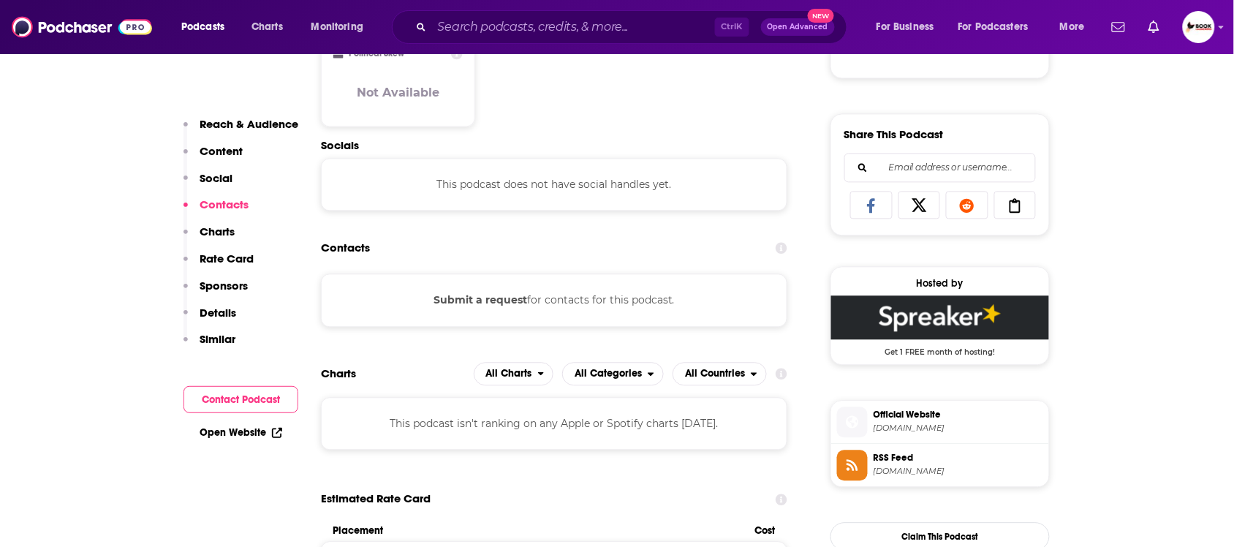
scroll to position [892, 0]
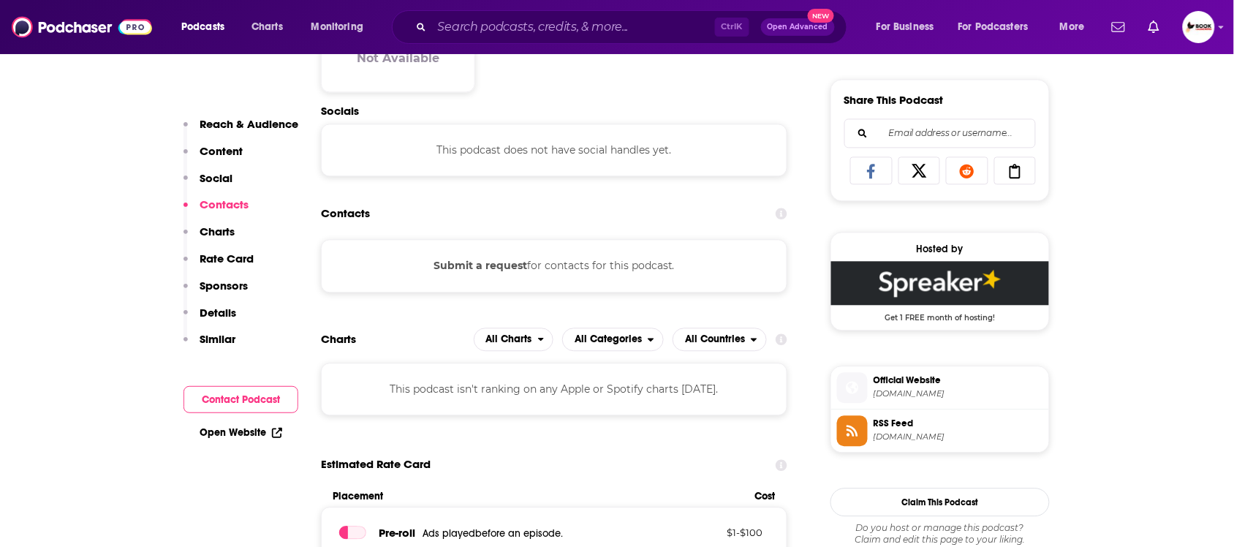
click at [267, 433] on link "Open Website" at bounding box center [241, 432] width 83 height 12
click at [240, 127] on p "Reach & Audience" at bounding box center [249, 124] width 99 height 14
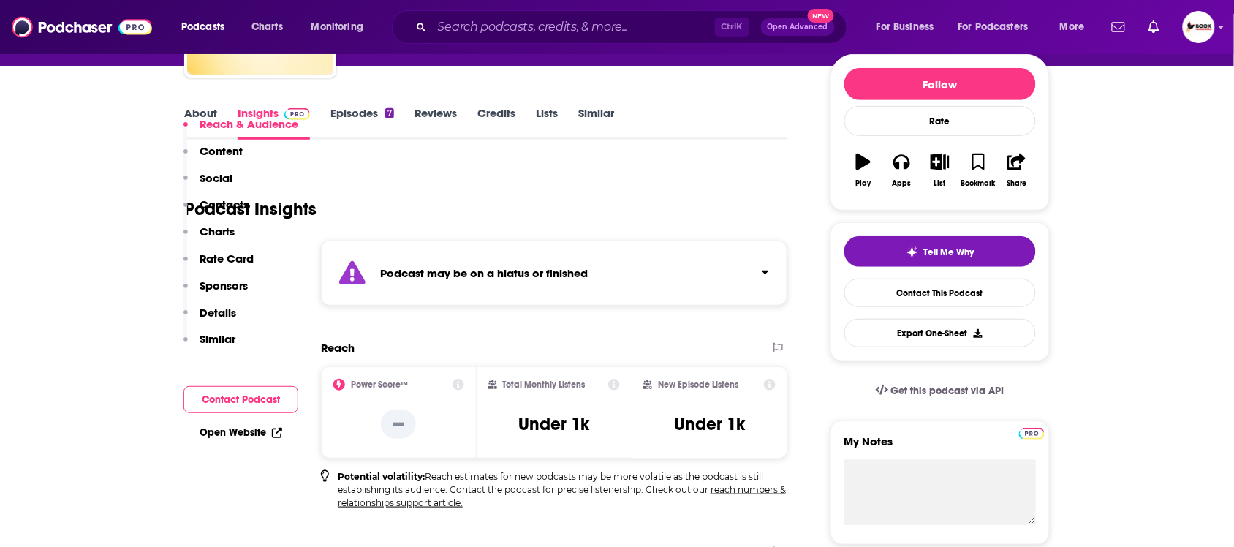
scroll to position [0, 0]
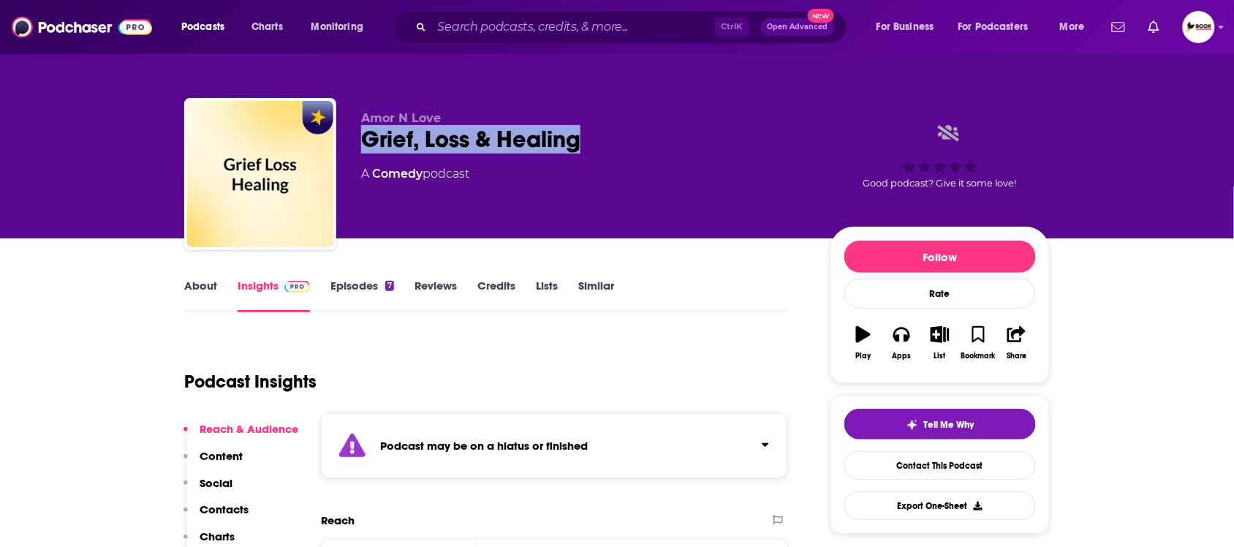
click at [195, 286] on link "About" at bounding box center [200, 296] width 33 height 34
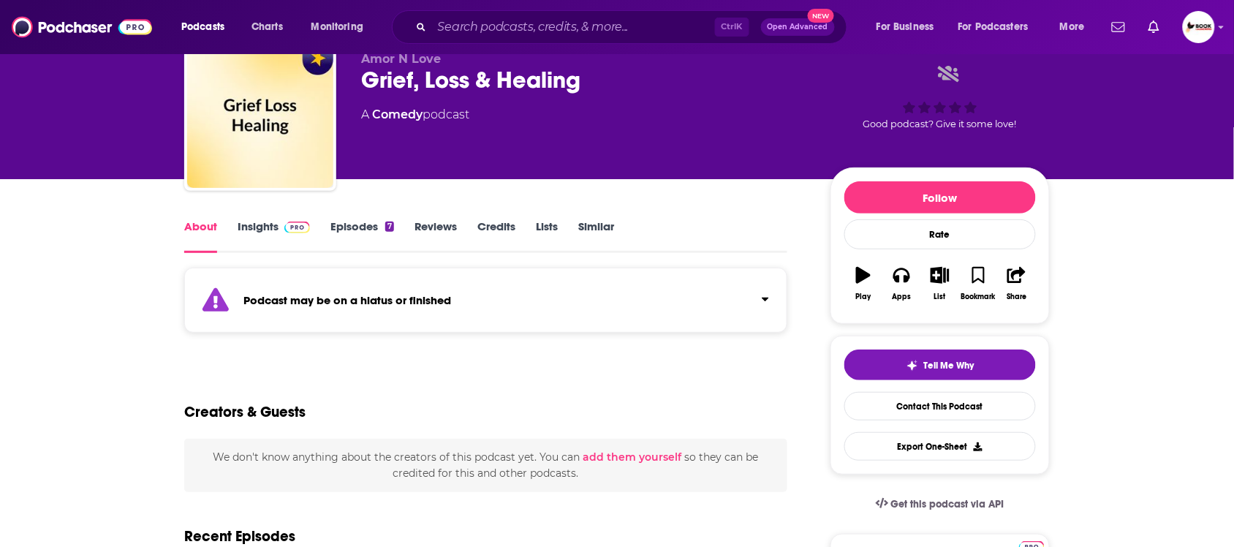
scroll to position [91, 0]
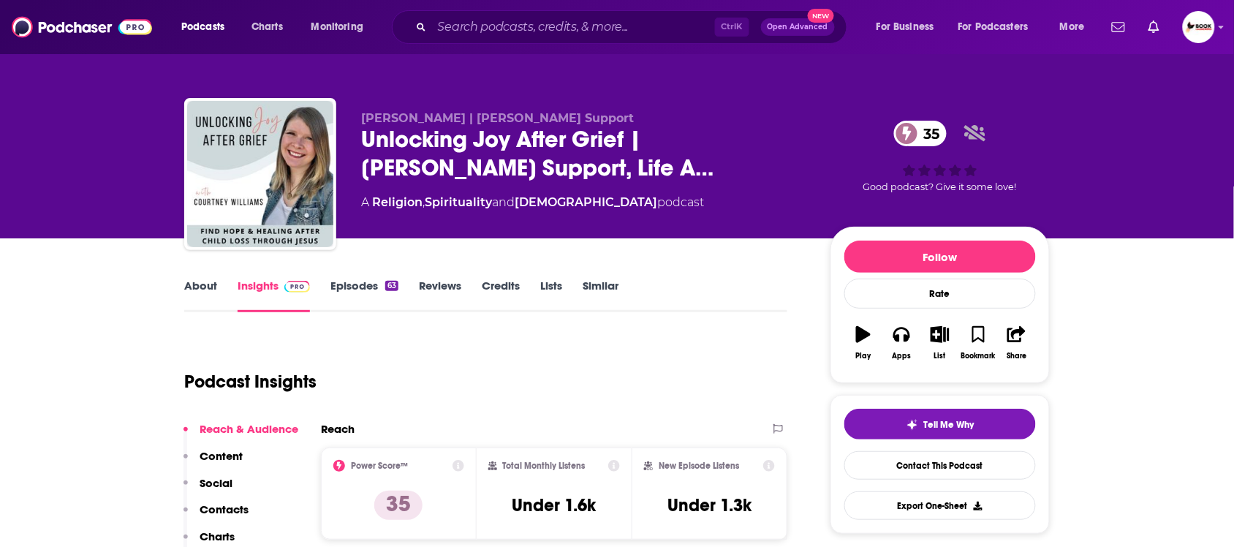
click at [203, 289] on link "About" at bounding box center [200, 296] width 33 height 34
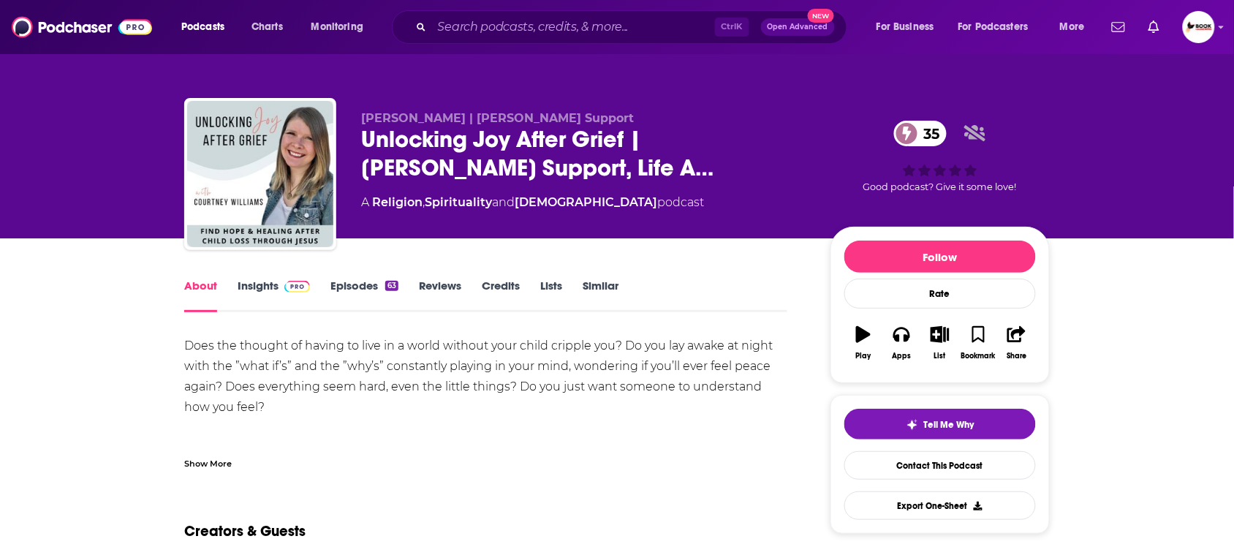
click at [265, 287] on link "Insights" at bounding box center [274, 296] width 72 height 34
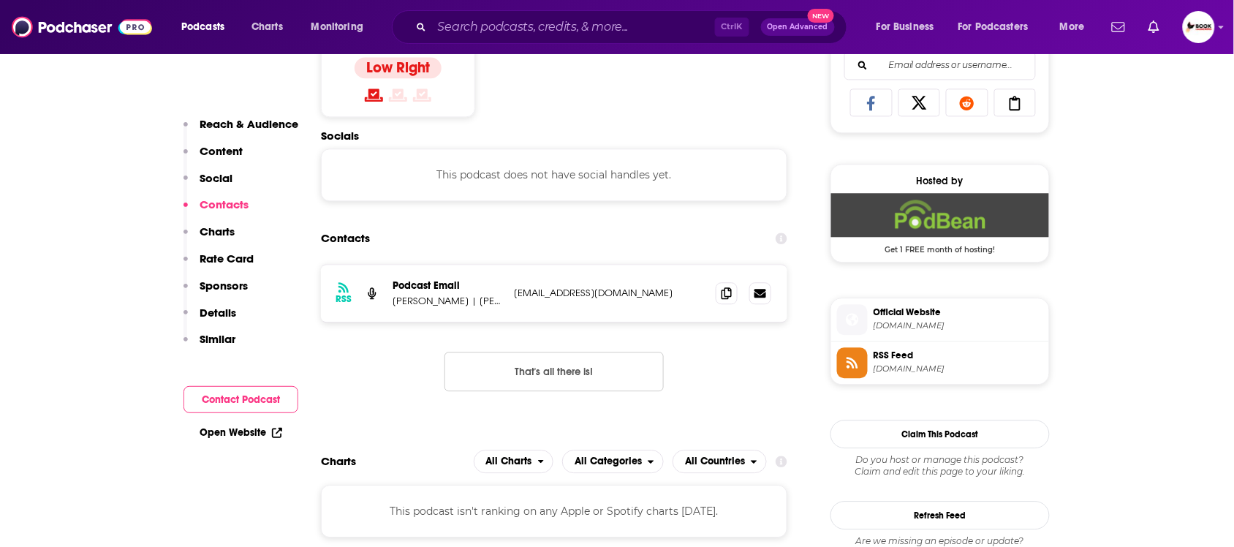
scroll to position [984, 0]
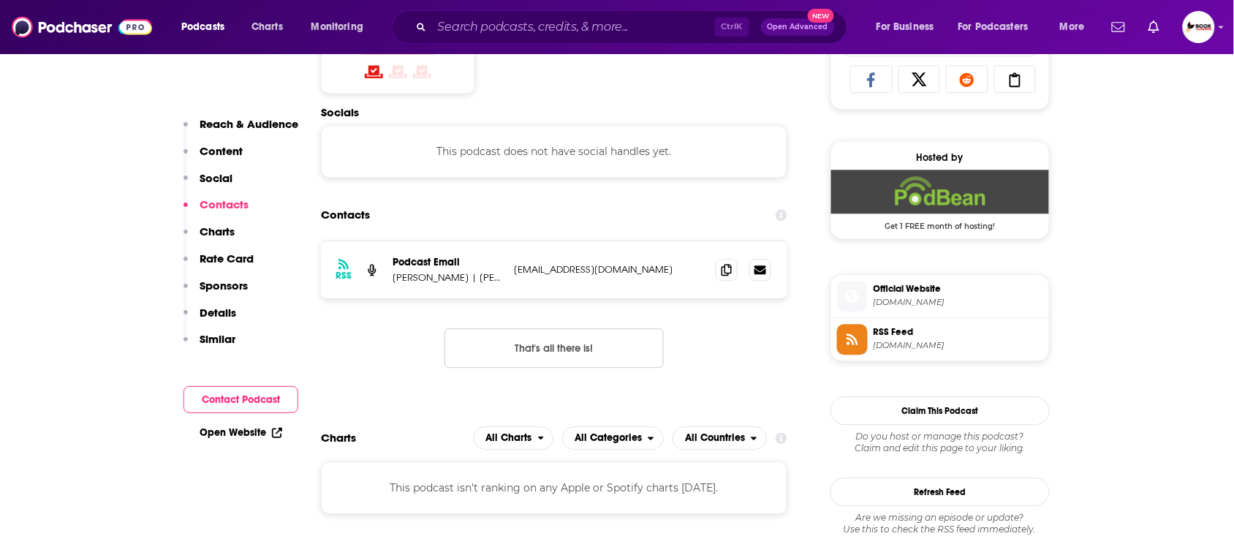
click at [235, 124] on p "Reach & Audience" at bounding box center [249, 124] width 99 height 14
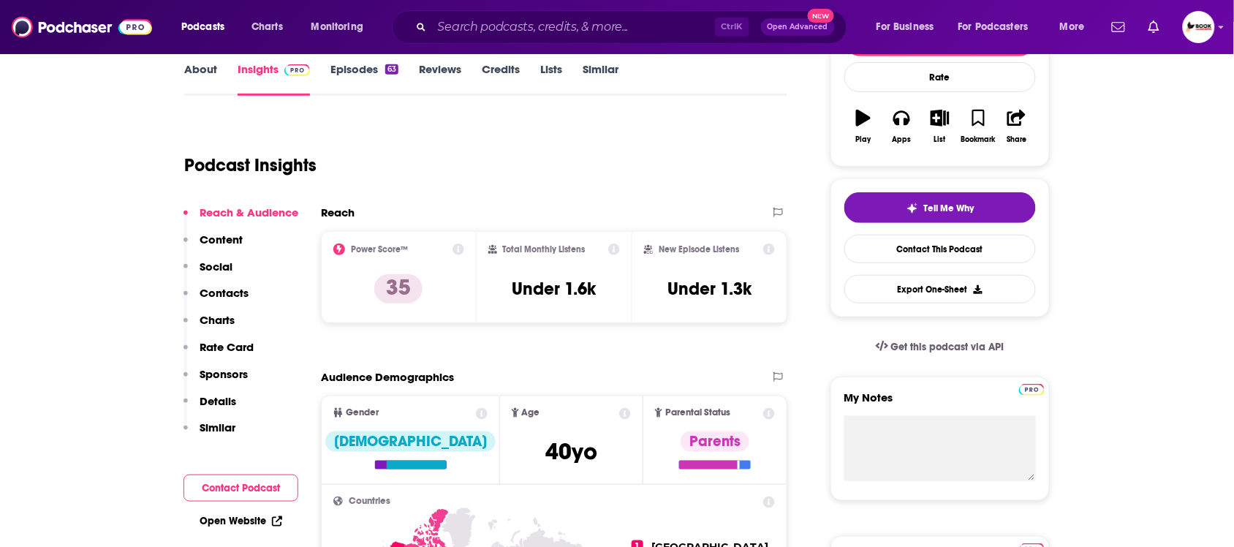
scroll to position [0, 0]
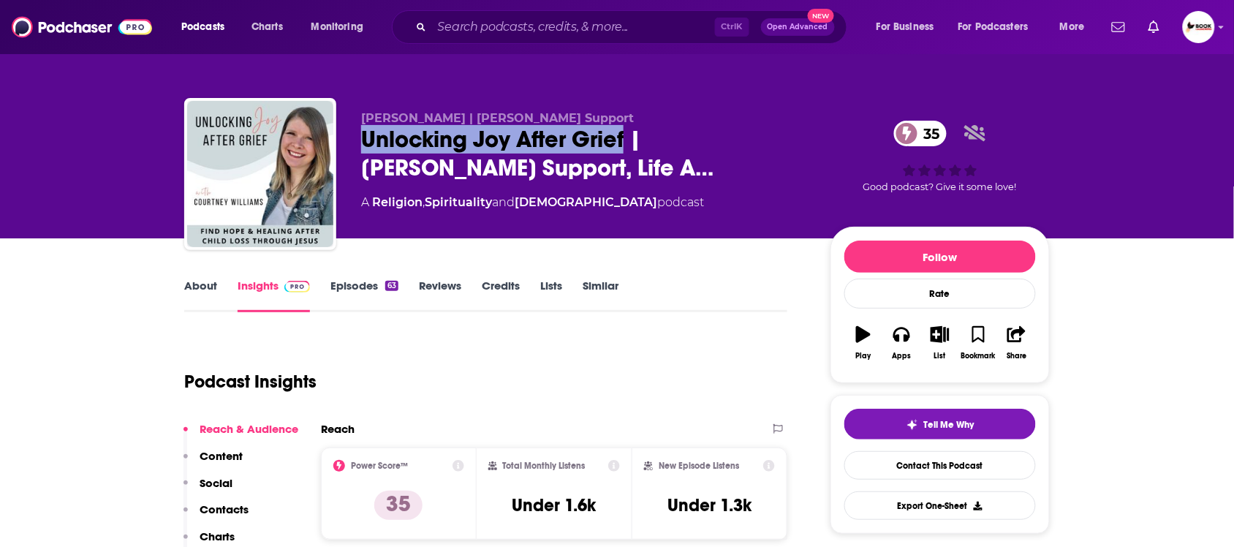
drag, startPoint x: 630, startPoint y: 146, endPoint x: 360, endPoint y: 145, distance: 269.8
click at [360, 145] on div "Courtney Williams | Christian Grief Support Unlocking Joy After Grief | Christi…" at bounding box center [617, 177] width 866 height 158
copy h2 "Unlocking Joy After Grief"
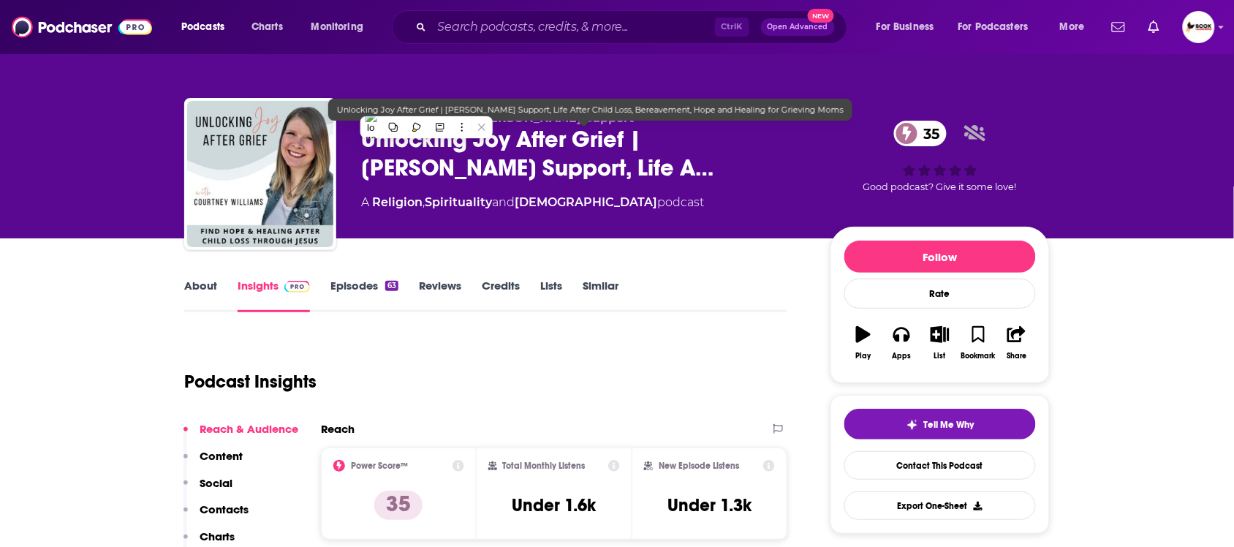
click at [753, 185] on div "Courtney Williams | Christian Grief Support Unlocking Joy After Grief | Christi…" at bounding box center [584, 169] width 446 height 117
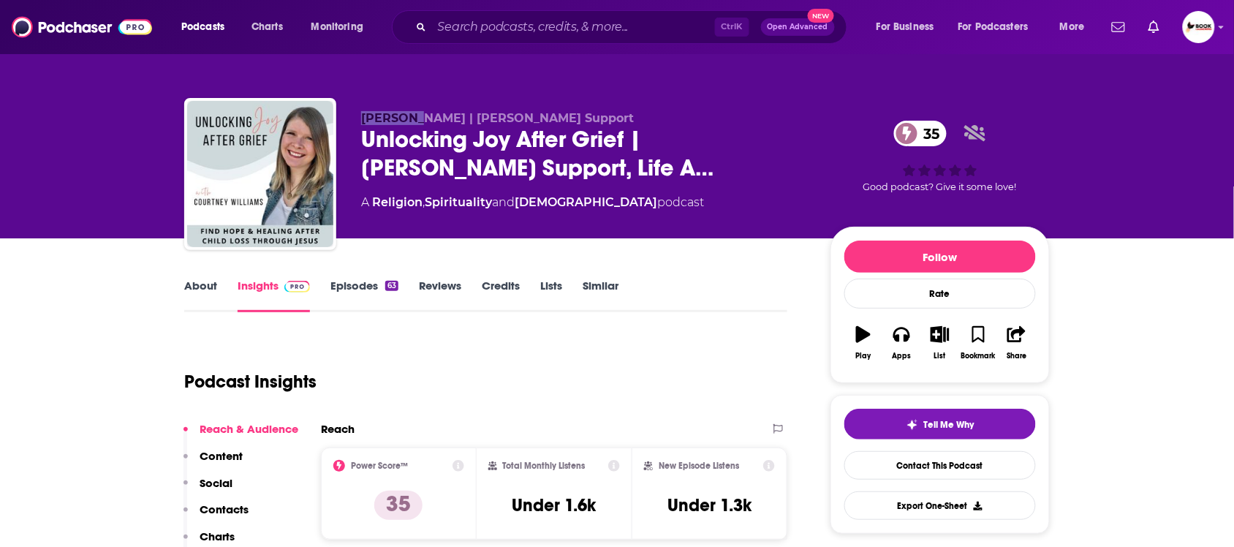
drag, startPoint x: 353, startPoint y: 119, endPoint x: 418, endPoint y: 118, distance: 64.4
click at [417, 118] on div "Courtney Williams | Christian Grief Support Unlocking Joy After Grief | Christi…" at bounding box center [617, 177] width 866 height 158
copy span "Courtney"
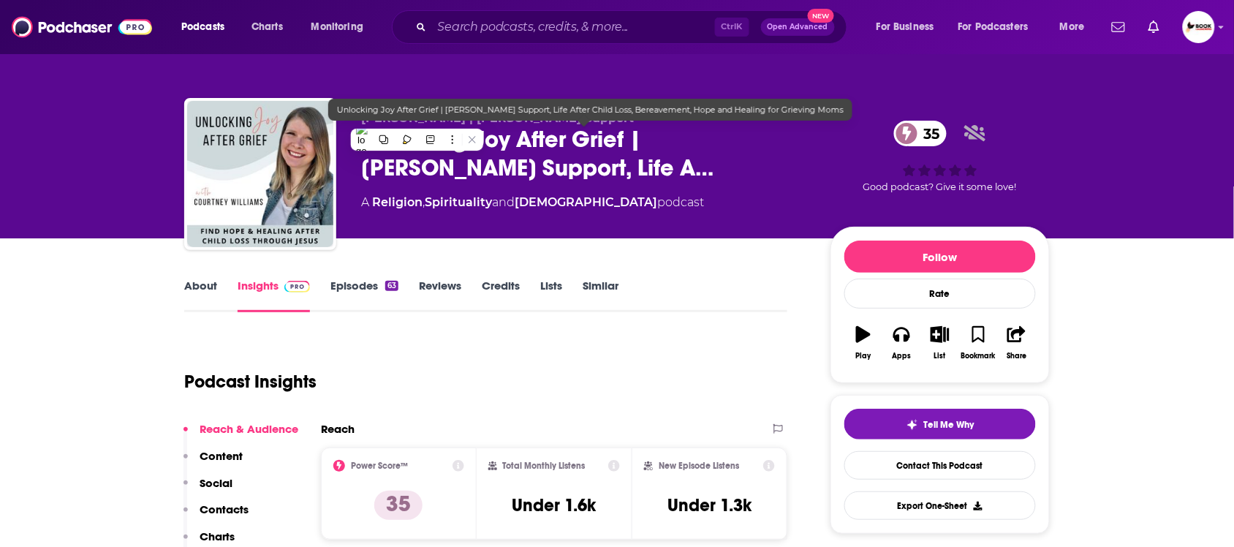
click at [680, 156] on span "Unlocking Joy After Grief | Christian Grief Support, Life A…" at bounding box center [584, 153] width 446 height 57
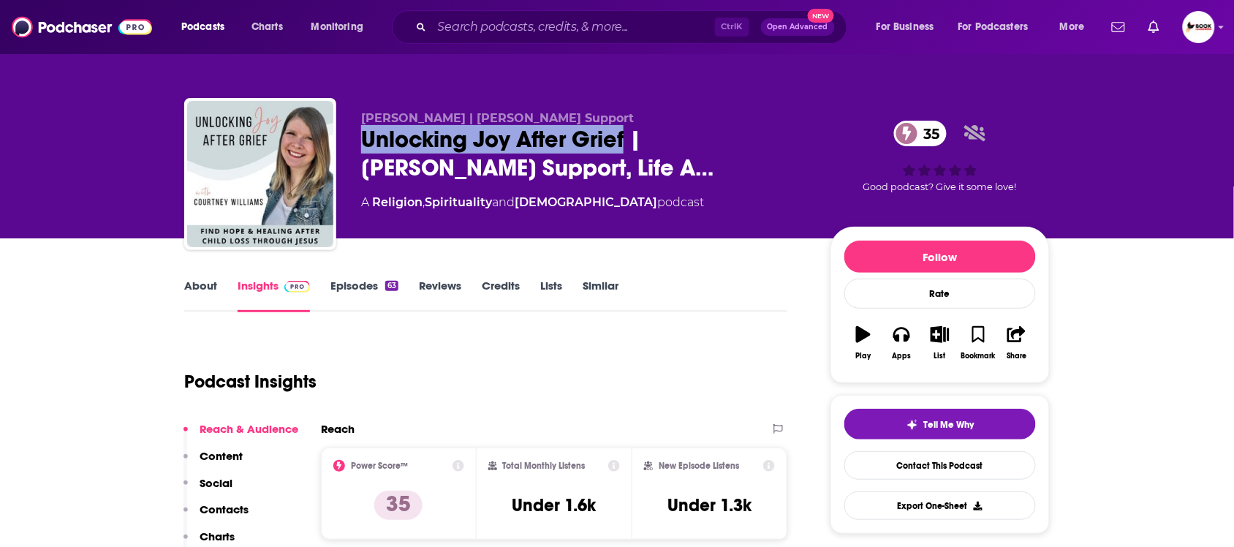
drag, startPoint x: 627, startPoint y: 143, endPoint x: 379, endPoint y: 144, distance: 247.9
click at [352, 150] on div "Courtney Williams | Christian Grief Support Unlocking Joy After Grief | Christi…" at bounding box center [617, 177] width 866 height 158
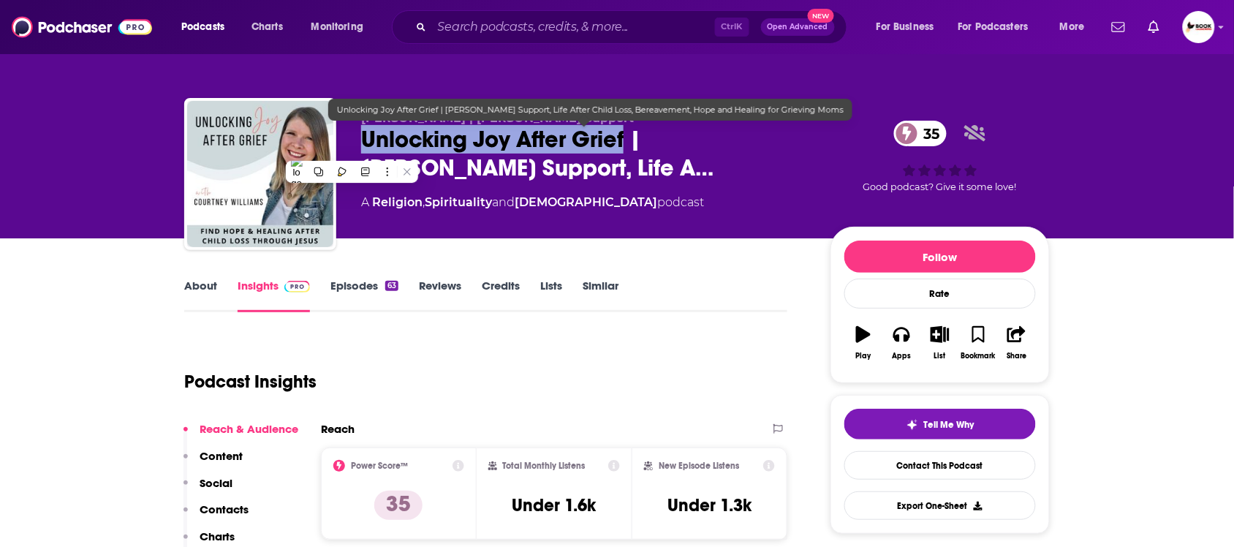
copy h2 "Unlocking Joy After Grief"
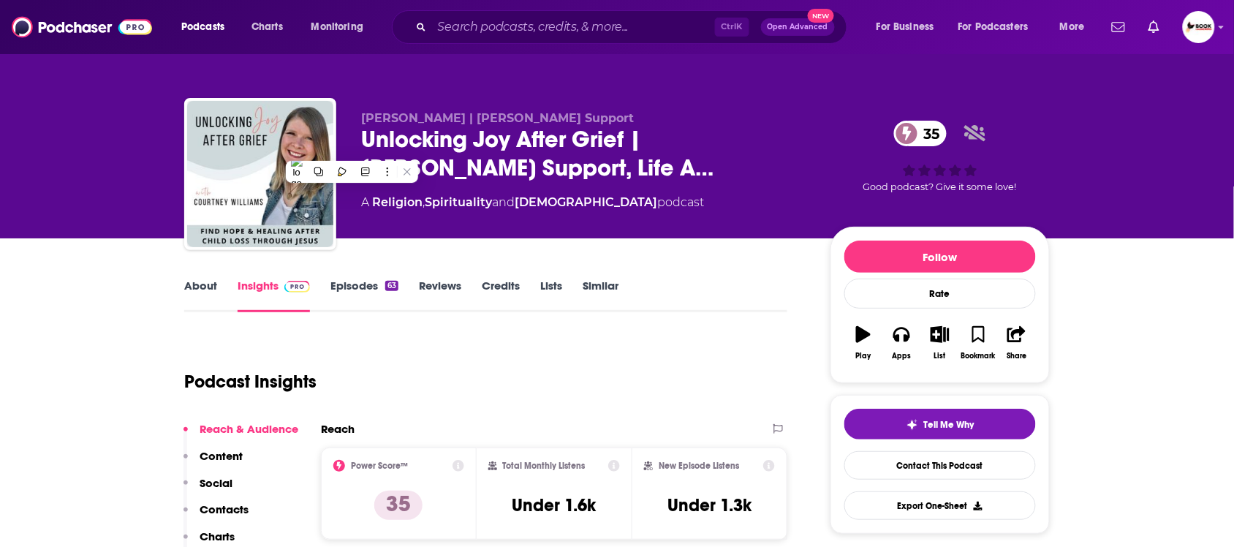
click at [355, 69] on div "Courtney Williams | Christian Grief Support Unlocking Joy After Grief | Christi…" at bounding box center [617, 119] width 936 height 238
drag, startPoint x: 358, startPoint y: 107, endPoint x: 473, endPoint y: 110, distance: 114.8
click at [473, 110] on div "Courtney Williams | Christian Grief Support Unlocking Joy After Grief | Christi…" at bounding box center [617, 177] width 866 height 158
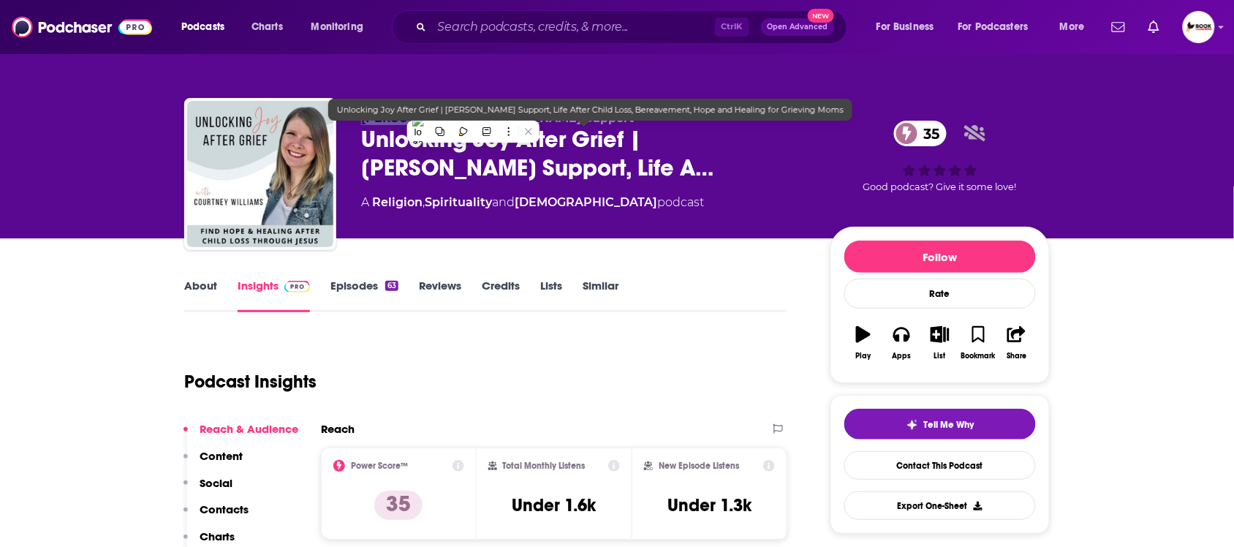
copy span "Courtney Williams"
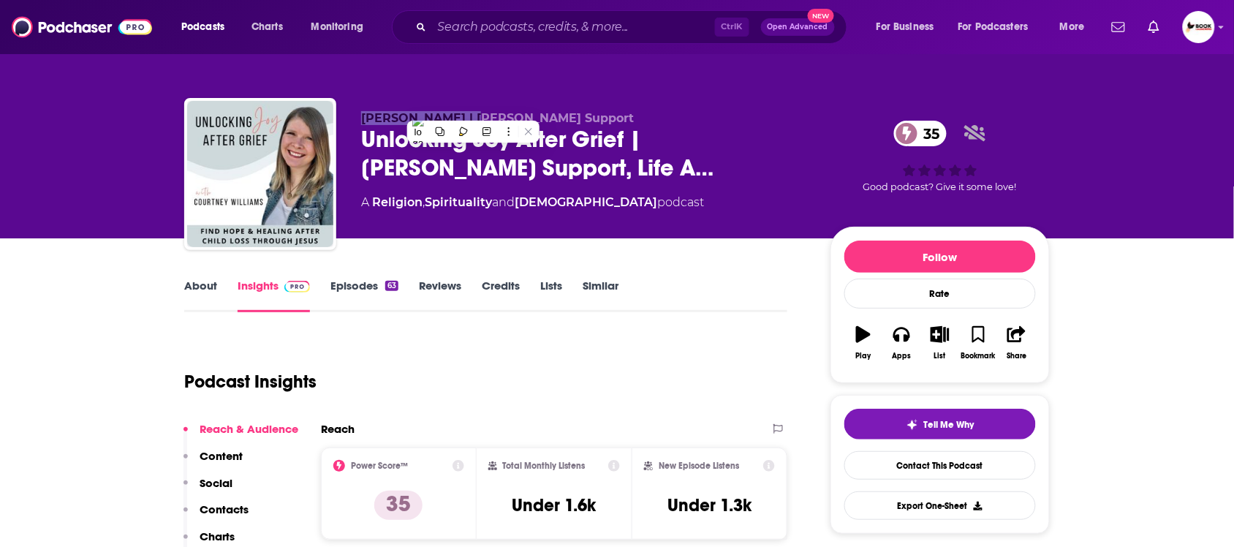
drag, startPoint x: 238, startPoint y: 508, endPoint x: 253, endPoint y: 507, distance: 14.7
click at [238, 508] on p "Contacts" at bounding box center [224, 509] width 49 height 14
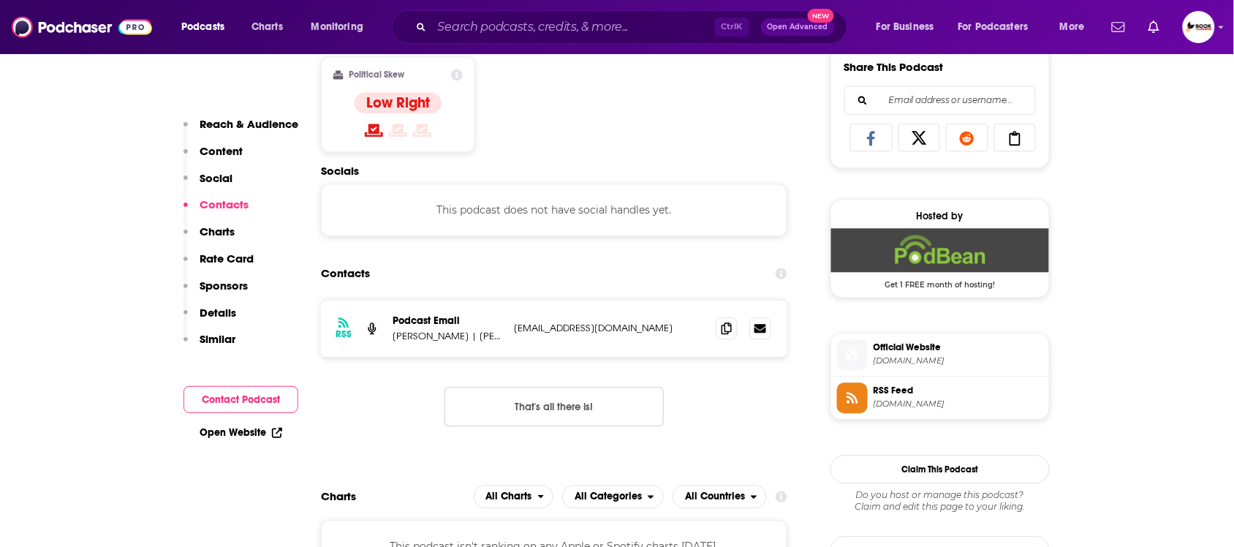
scroll to position [984, 0]
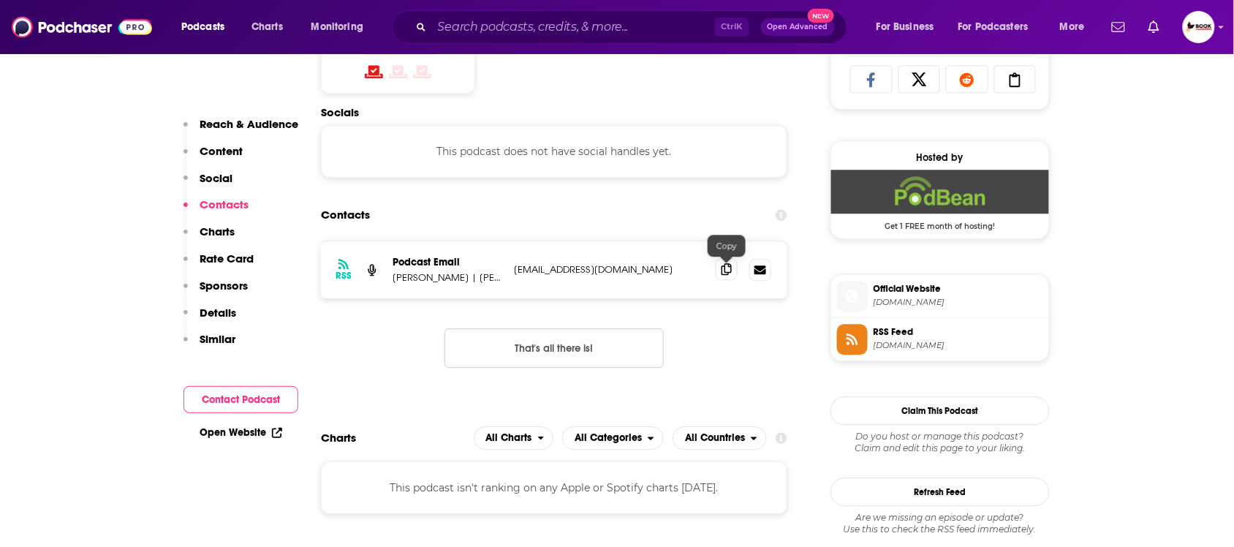
click at [730, 274] on icon at bounding box center [727, 269] width 10 height 12
click at [254, 434] on link "Open Website" at bounding box center [241, 432] width 83 height 12
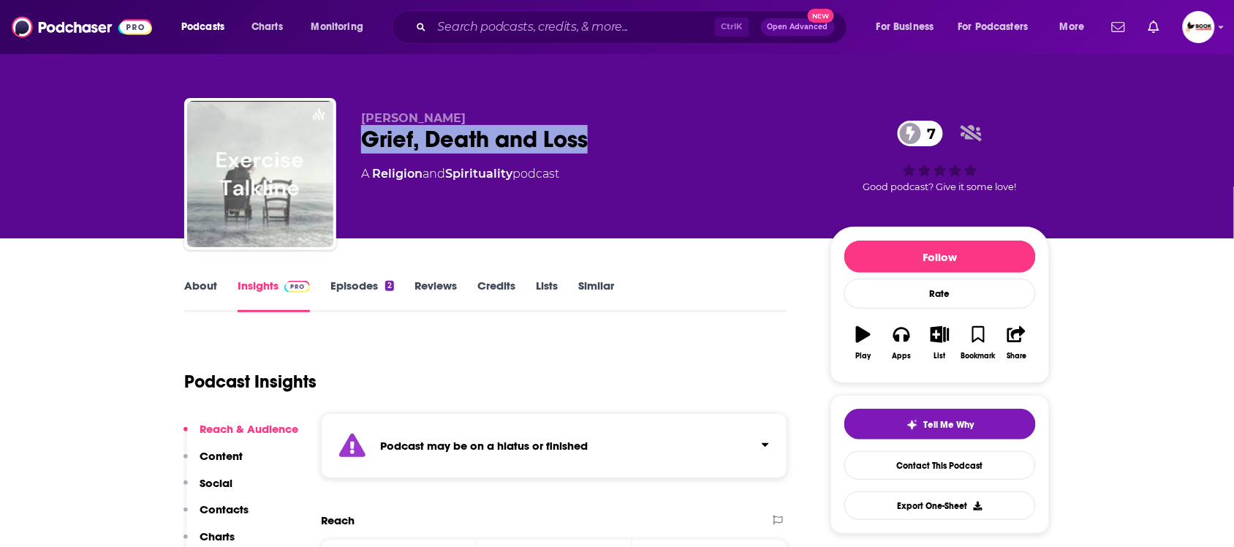
drag, startPoint x: 363, startPoint y: 151, endPoint x: 615, endPoint y: 151, distance: 252.3
click at [615, 151] on div "Grief, Death and Loss 7" at bounding box center [584, 139] width 446 height 29
copy h2 "Grief, Death and Loss"
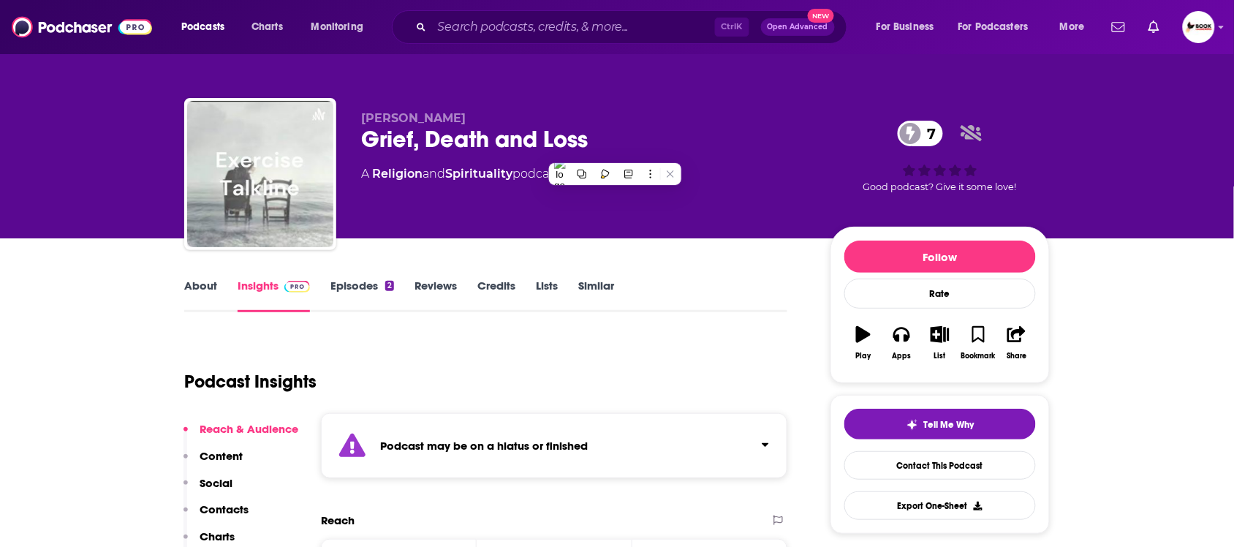
click at [249, 508] on div "Reach & Audience Content Social Contacts Charts Rate Card Sponsors Details Simi…" at bounding box center [241, 543] width 115 height 242
click at [224, 510] on p "Contacts" at bounding box center [224, 509] width 49 height 14
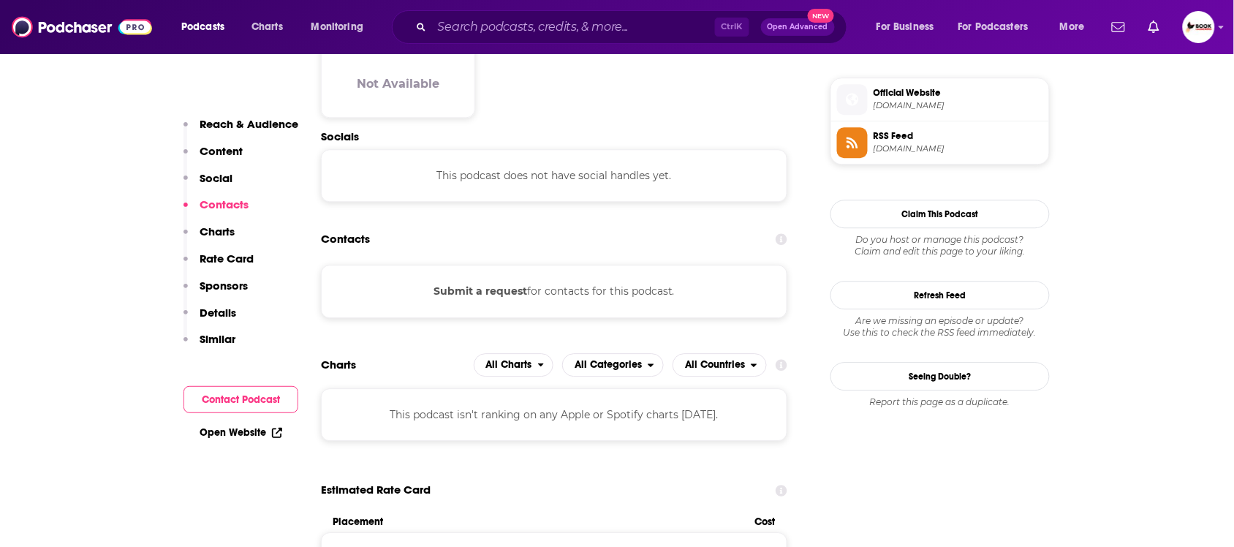
scroll to position [1072, 0]
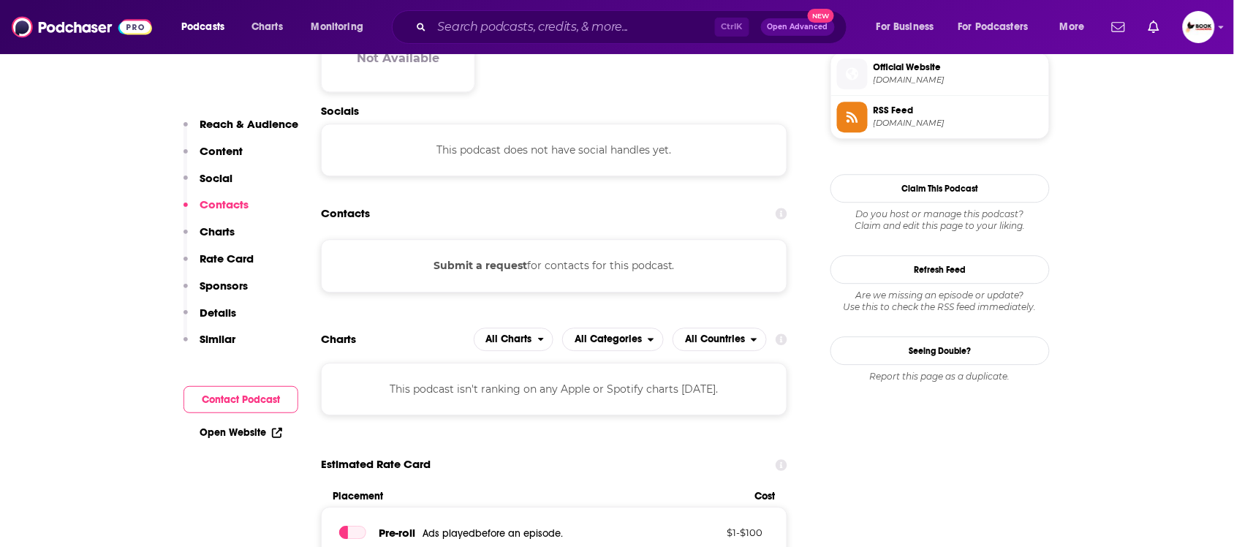
click at [239, 433] on link "Open Website" at bounding box center [241, 432] width 83 height 12
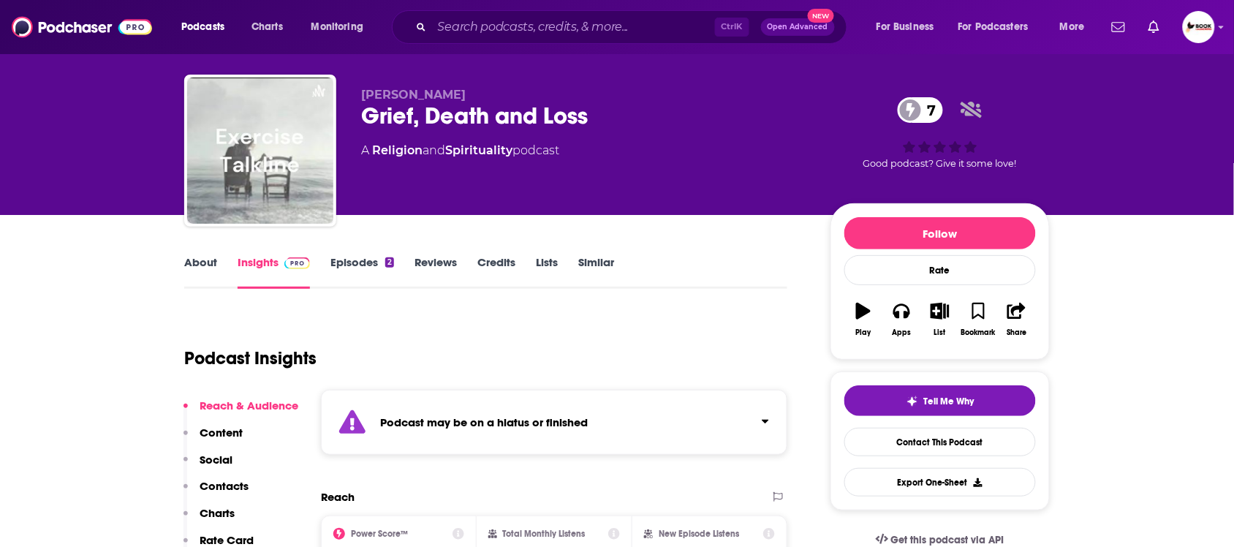
scroll to position [0, 0]
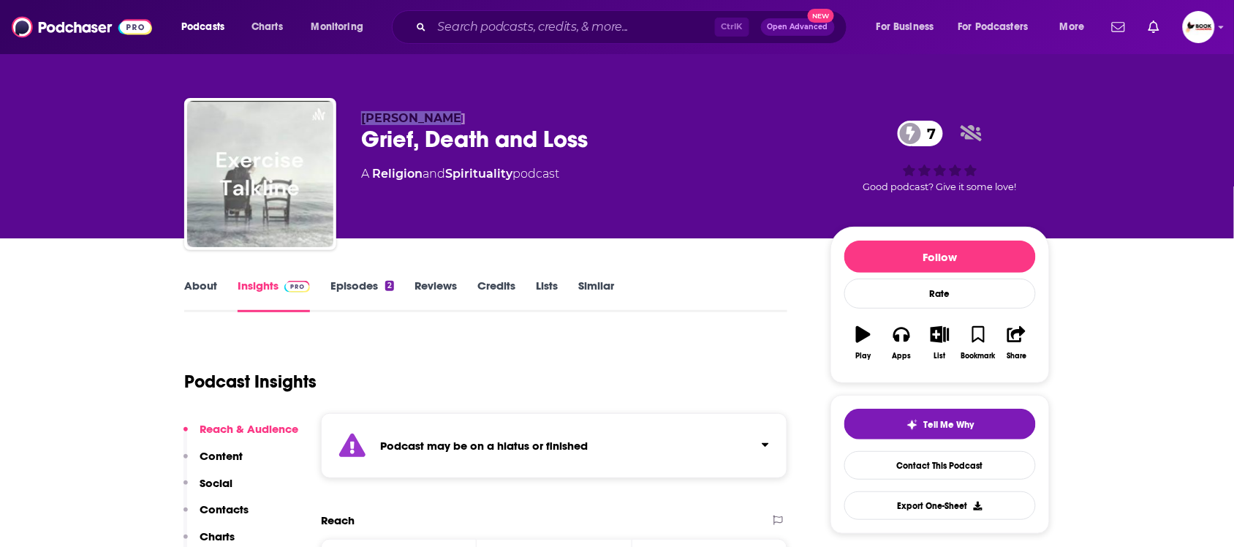
drag, startPoint x: 418, startPoint y: 116, endPoint x: 358, endPoint y: 116, distance: 60.0
click at [358, 116] on div "[PERSON_NAME], Death and Loss 7 A Religion and Spirituality podcast 7 Good podc…" at bounding box center [617, 177] width 866 height 158
copy span "[PERSON_NAME]"
click at [202, 292] on link "About" at bounding box center [200, 296] width 33 height 34
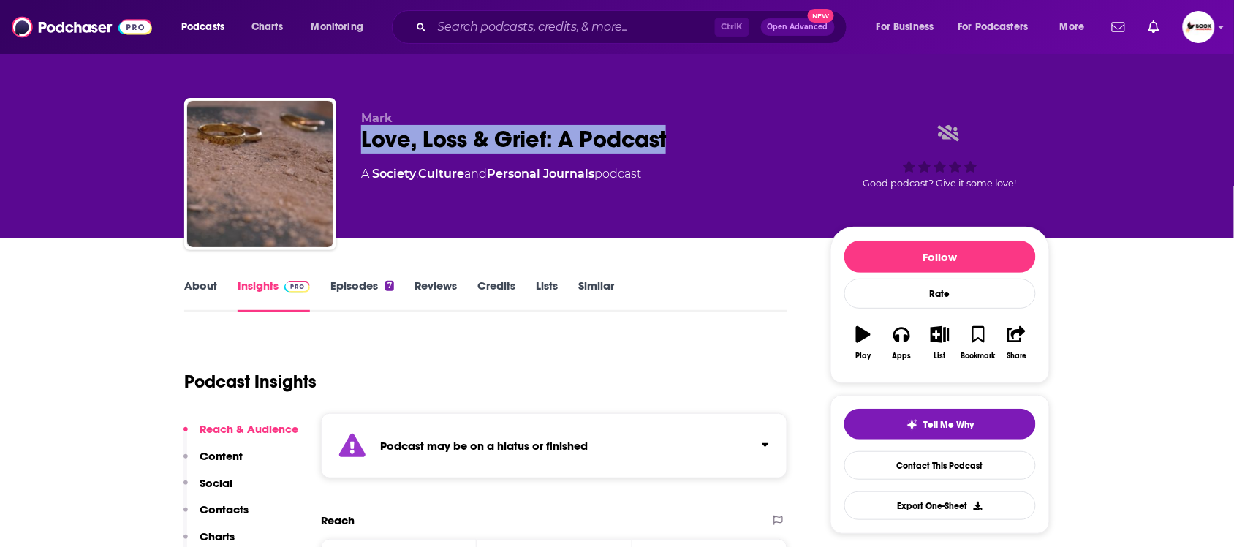
drag, startPoint x: 359, startPoint y: 140, endPoint x: 679, endPoint y: 140, distance: 319.6
click at [679, 140] on div "Mark Love, Loss & Grief: A Podcast A Society , Culture and Personal Journals po…" at bounding box center [617, 177] width 866 height 158
click at [510, 141] on div "Love, Loss & Grief: A Podcast" at bounding box center [584, 139] width 446 height 29
drag, startPoint x: 355, startPoint y: 146, endPoint x: 547, endPoint y: 147, distance: 191.6
click at [547, 147] on div "Mark Love, Loss & Grief: A Podcast A Society , Culture and Personal Journals po…" at bounding box center [617, 177] width 866 height 158
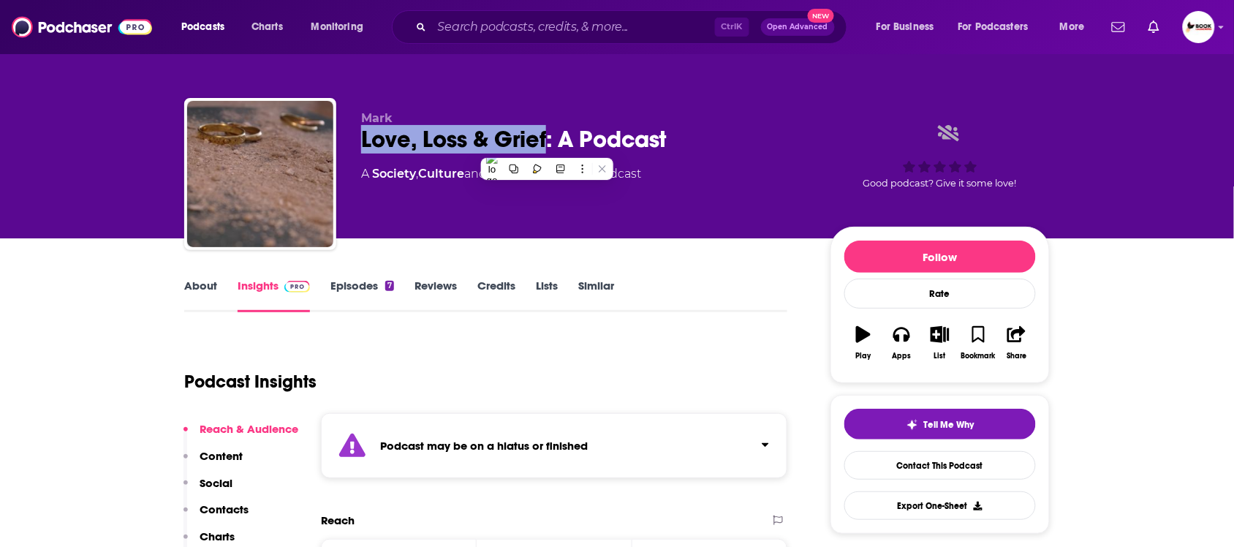
copy h2 "Love, Loss & Grief"
drag, startPoint x: 713, startPoint y: 143, endPoint x: 359, endPoint y: 148, distance: 354.0
click at [359, 148] on div "Mark Love, Loss & Grief: A Podcast A Society , Culture and Personal Journals po…" at bounding box center [617, 177] width 866 height 158
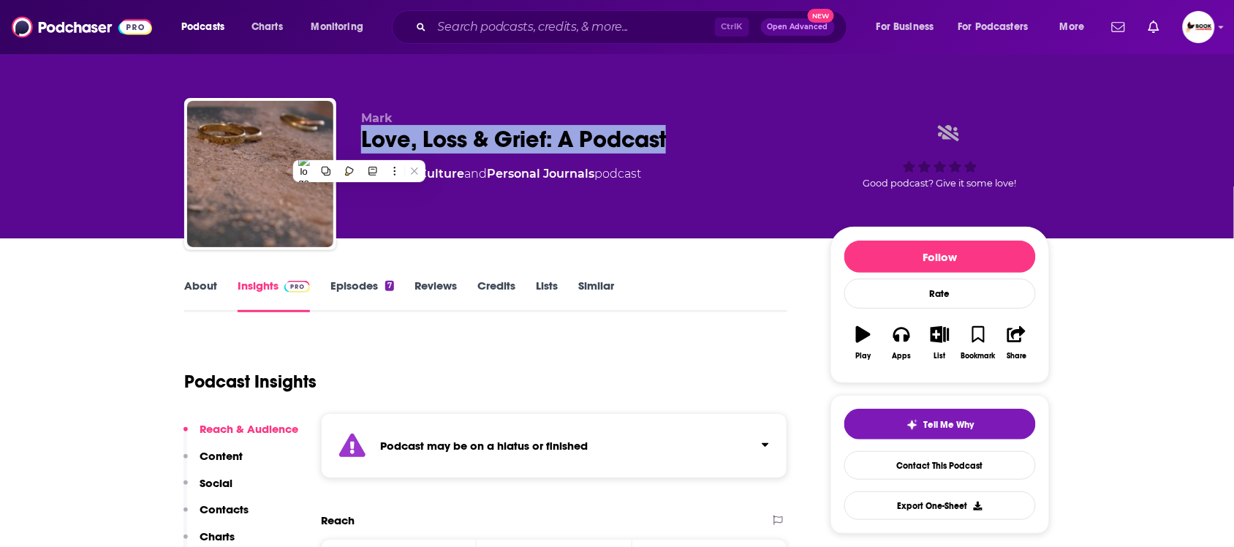
copy h2 "Love, Loss & Grief: A Podcast"
click at [228, 513] on p "Contacts" at bounding box center [224, 509] width 49 height 14
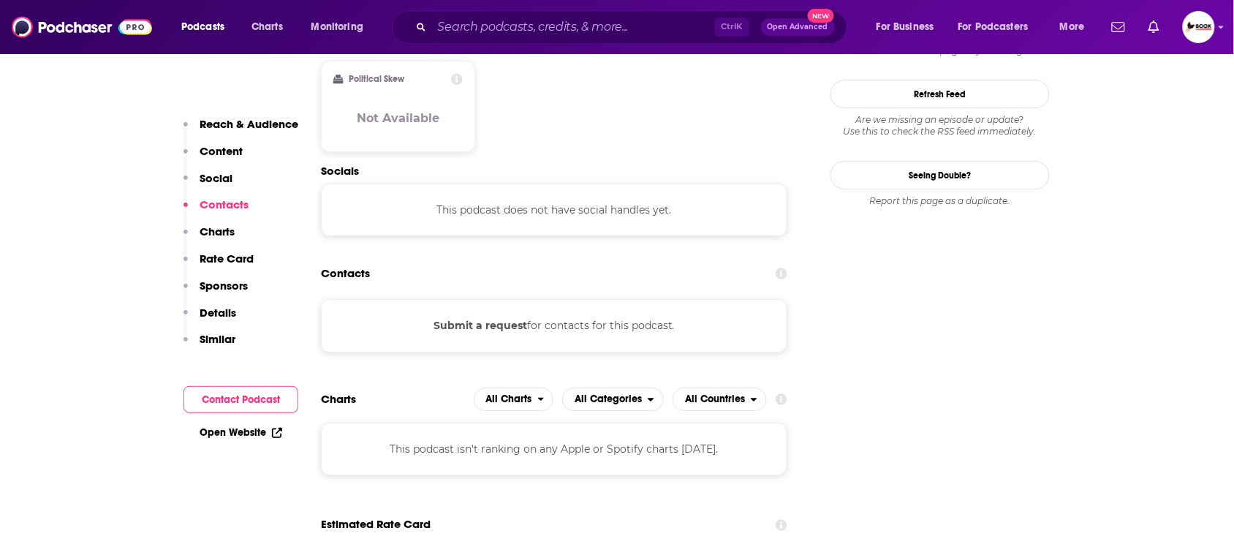
scroll to position [1250, 0]
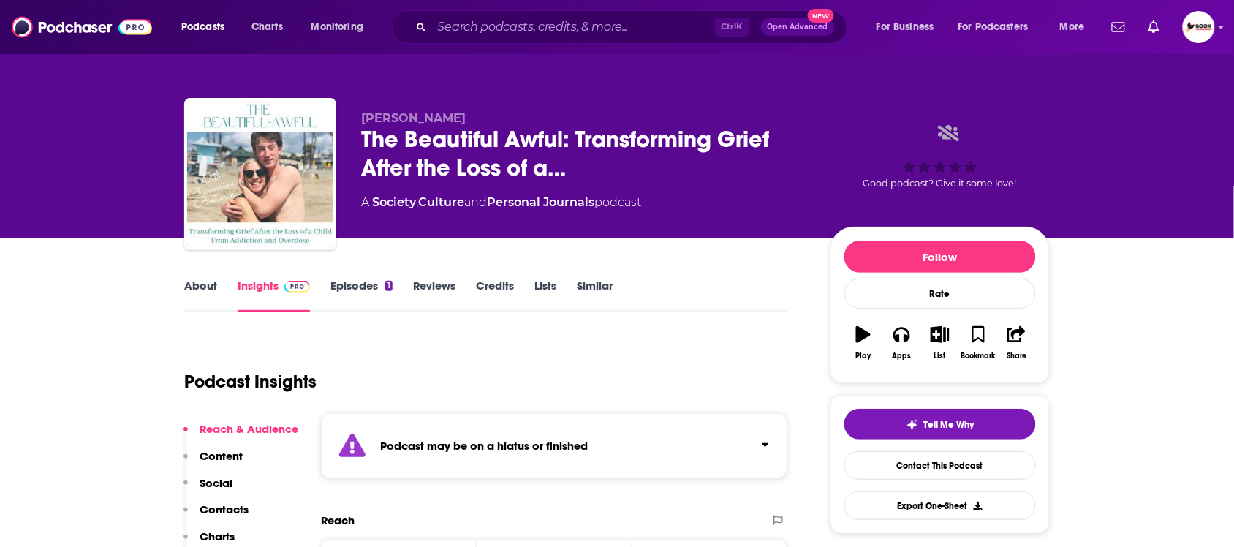
click at [199, 282] on link "About" at bounding box center [200, 296] width 33 height 34
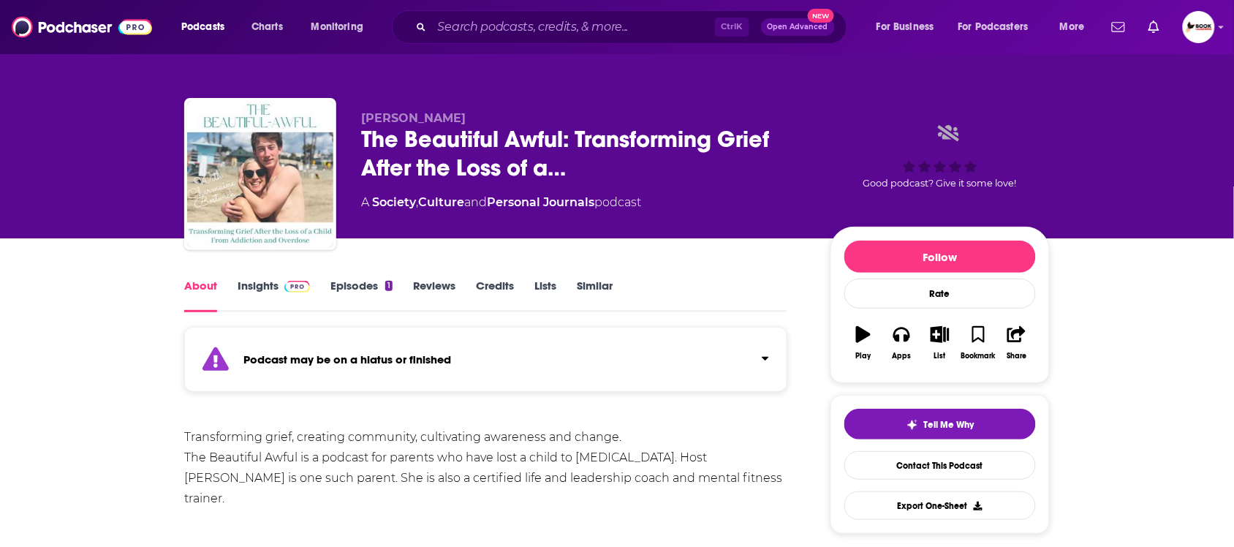
click at [763, 355] on icon "Click to expand status details" at bounding box center [765, 358] width 7 height 12
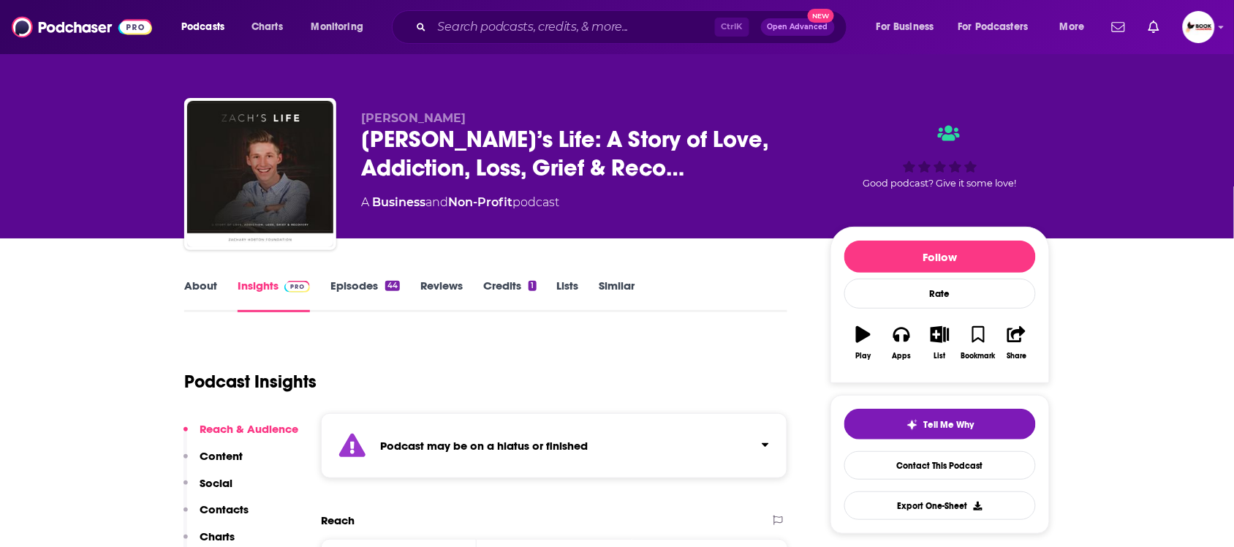
click at [205, 285] on link "About" at bounding box center [200, 296] width 33 height 34
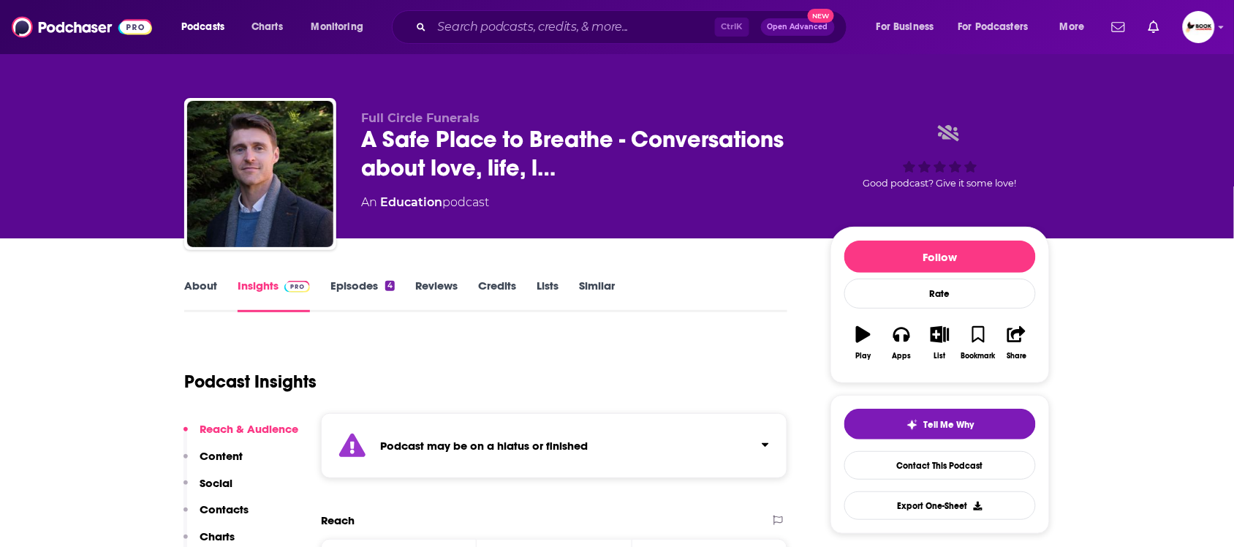
click at [353, 148] on div "Full Circle Funerals A Safe Place to Breathe - Conversations about love, life, …" at bounding box center [617, 177] width 866 height 158
click at [206, 286] on link "About" at bounding box center [200, 296] width 33 height 34
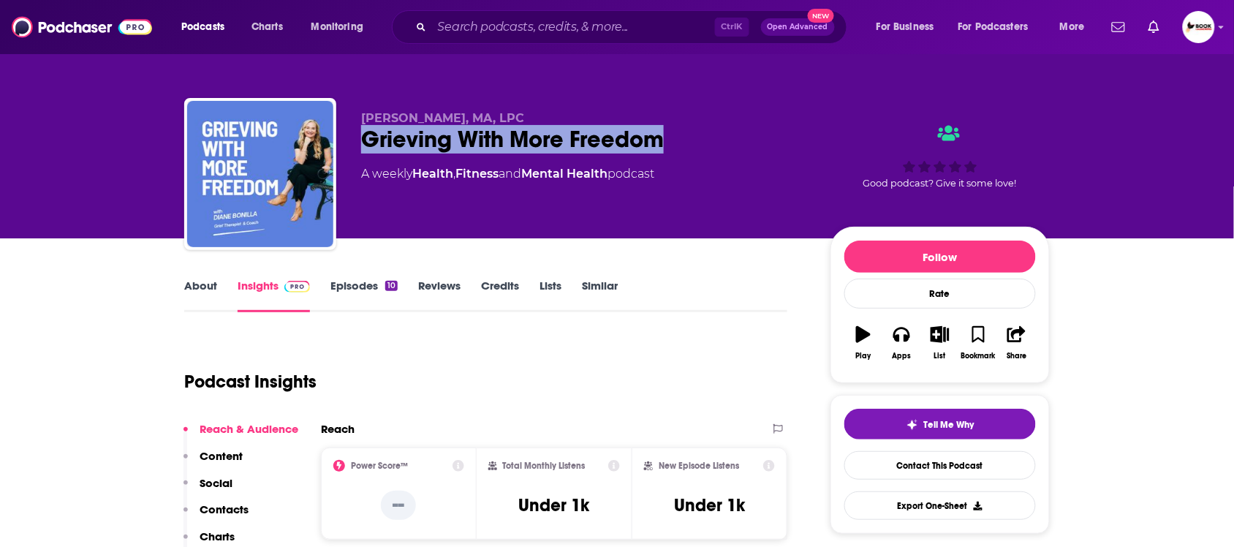
drag, startPoint x: 359, startPoint y: 144, endPoint x: 675, endPoint y: 144, distance: 315.9
click at [675, 144] on div "[PERSON_NAME], MA, LPC Grieving With More Freedom A weekly Health , Fitness and…" at bounding box center [617, 177] width 866 height 158
copy h2 "Grieving With More Freedom"
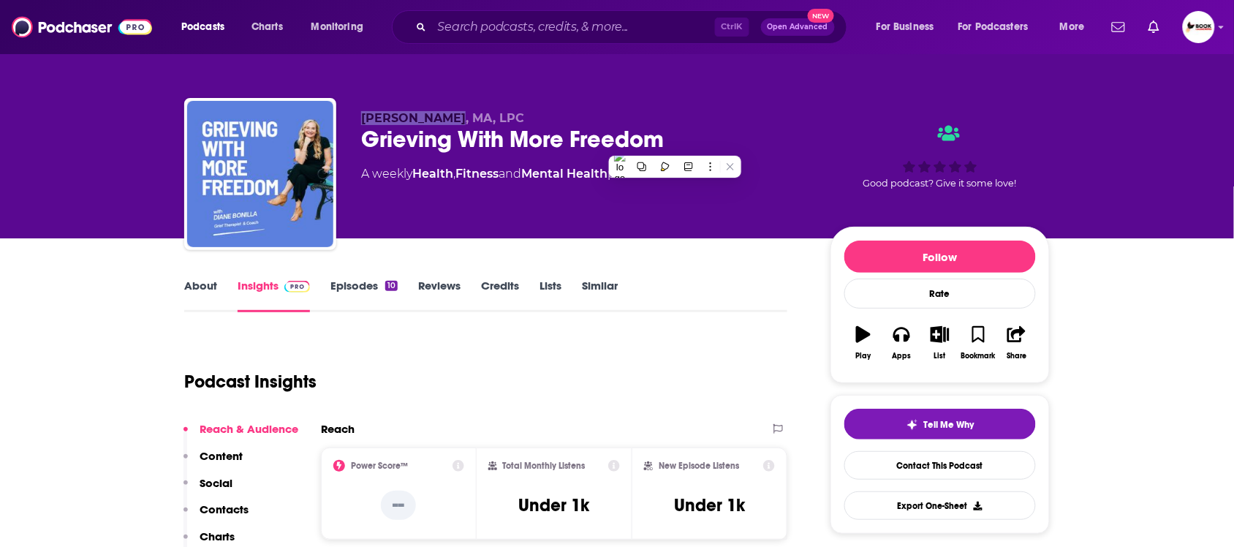
drag, startPoint x: 352, startPoint y: 117, endPoint x: 444, endPoint y: 116, distance: 92.1
click at [444, 116] on div "Diane Bonilla, MA, LPC Grieving With More Freedom A weekly Health , Fitness and…" at bounding box center [617, 177] width 866 height 158
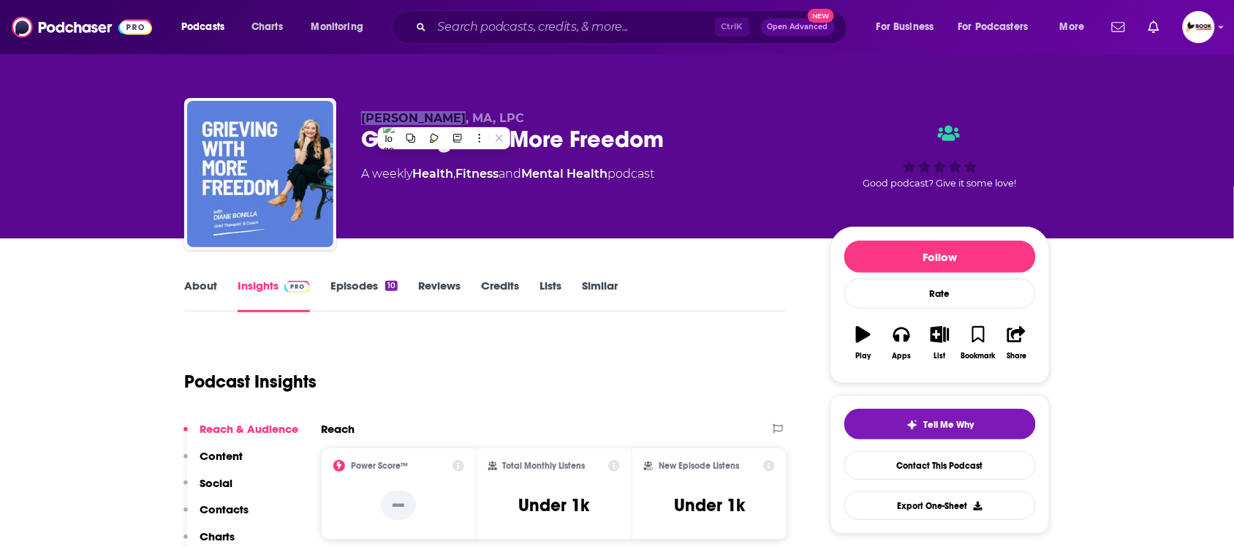
copy span "Diane Bonilla"
drag, startPoint x: 236, startPoint y: 513, endPoint x: 249, endPoint y: 496, distance: 20.9
click at [236, 513] on p "Contacts" at bounding box center [224, 509] width 49 height 14
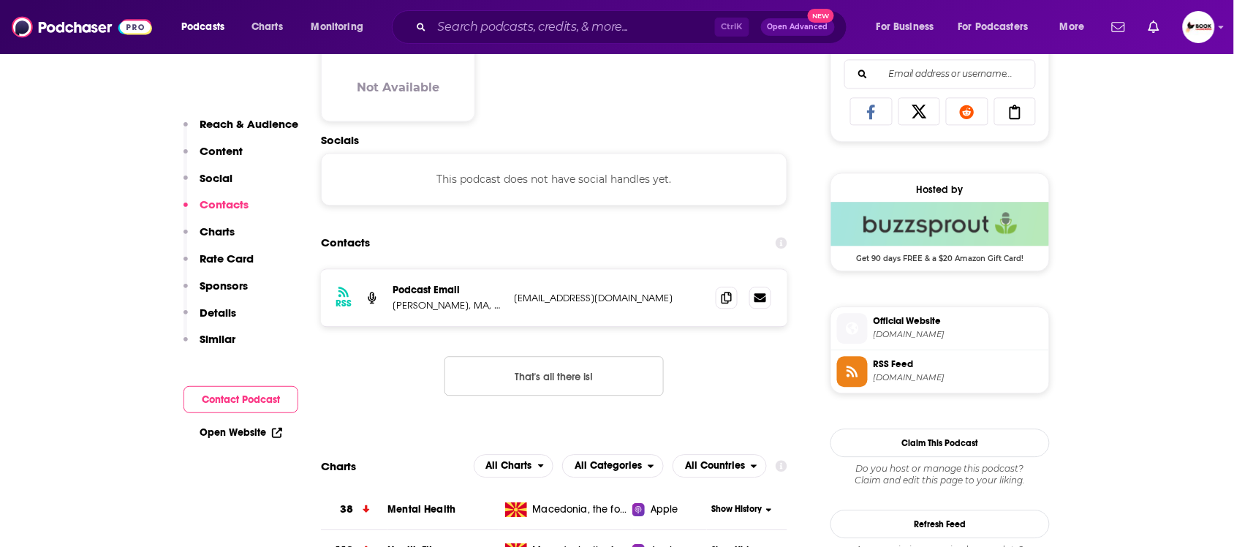
scroll to position [981, 0]
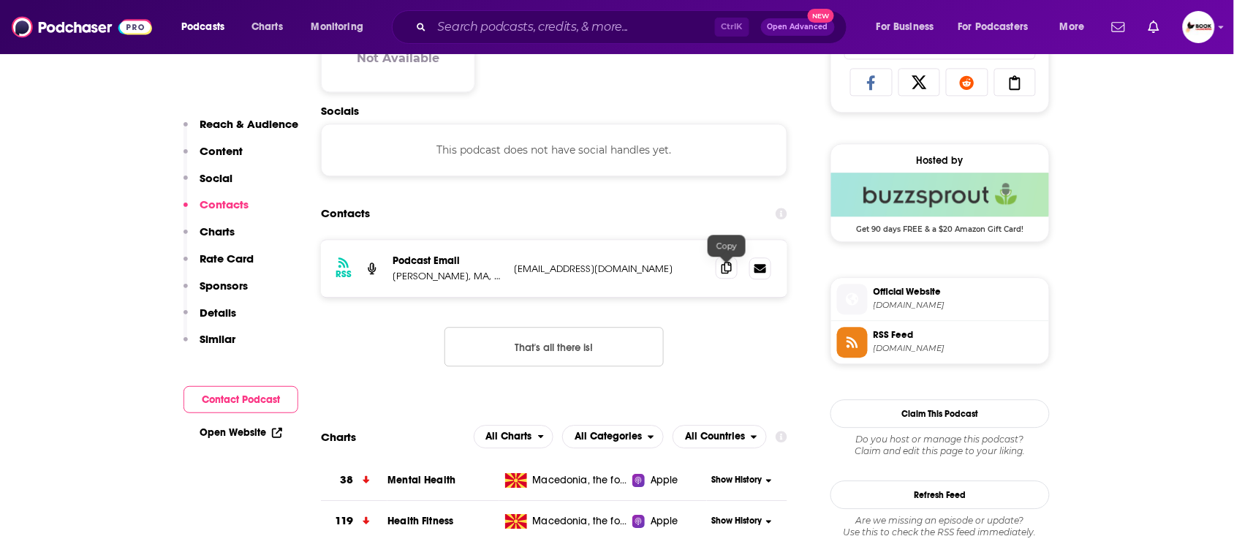
click at [726, 271] on icon at bounding box center [727, 268] width 10 height 12
click at [272, 434] on icon at bounding box center [277, 433] width 10 height 10
